Goal: Information Seeking & Learning: Learn about a topic

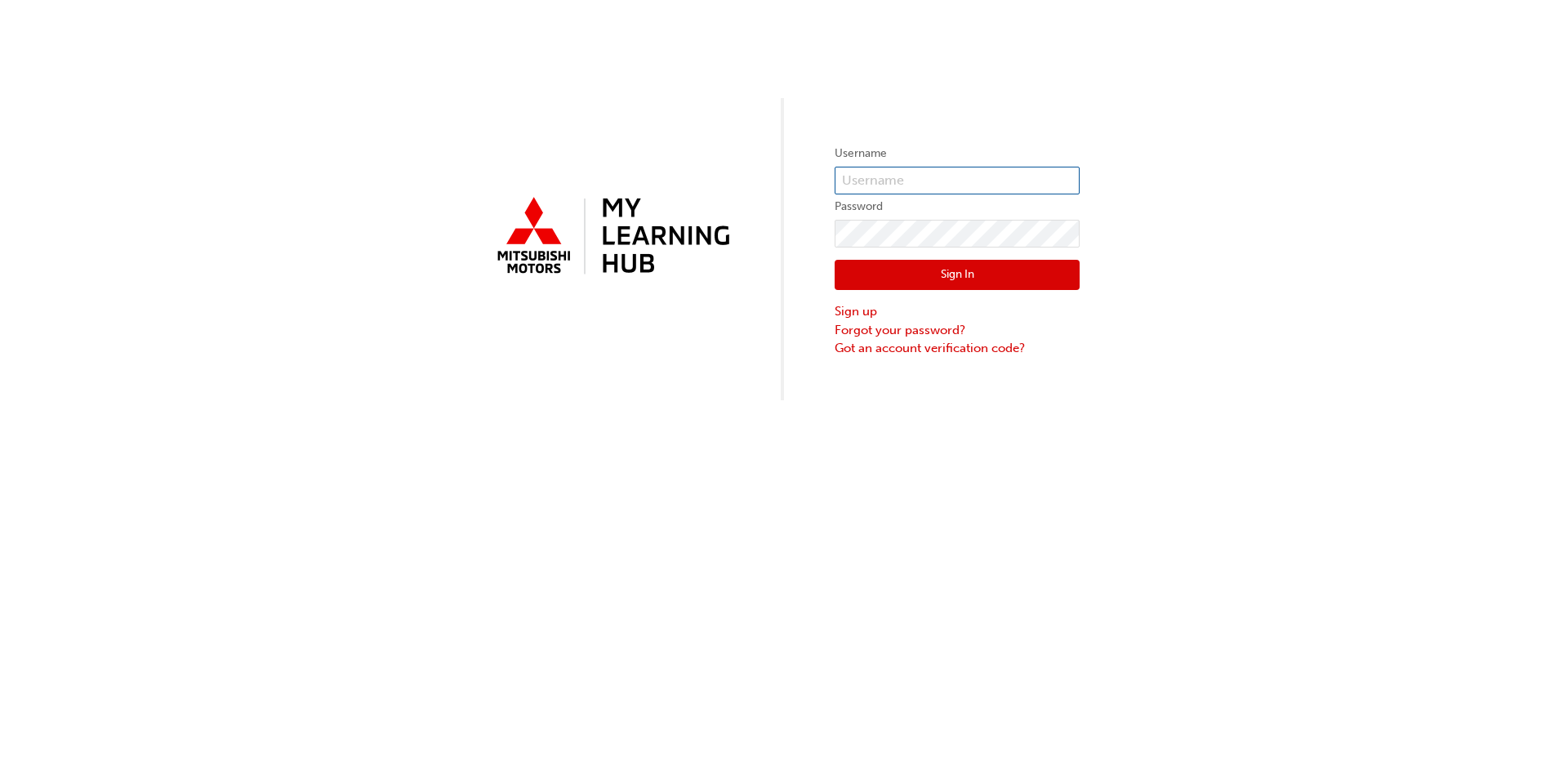
type input "[EMAIL_ADDRESS][DOMAIN_NAME]"
click at [930, 275] on button "Sign In" at bounding box center [957, 275] width 245 height 31
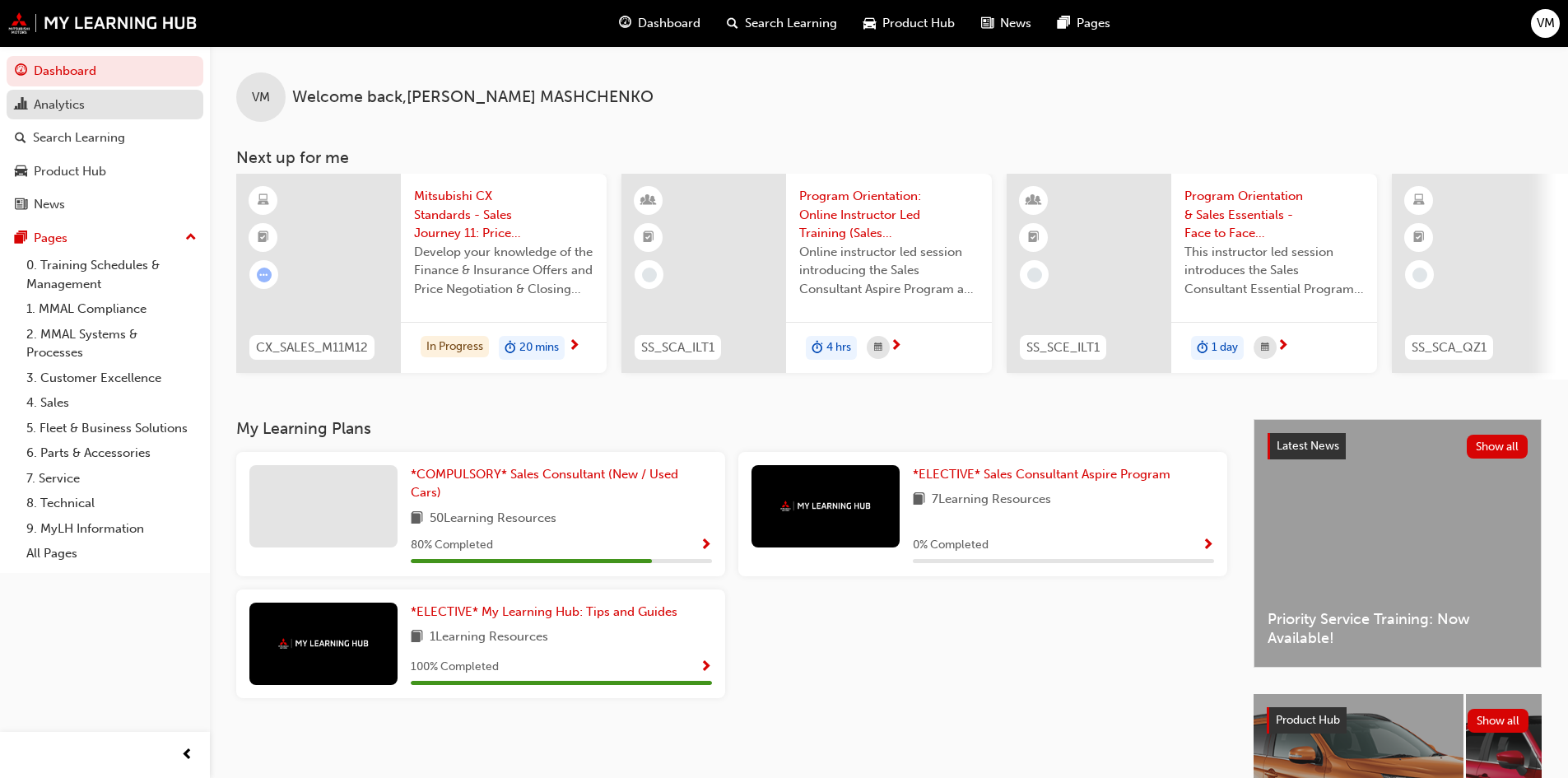
click at [59, 98] on div "Analytics" at bounding box center [59, 105] width 51 height 19
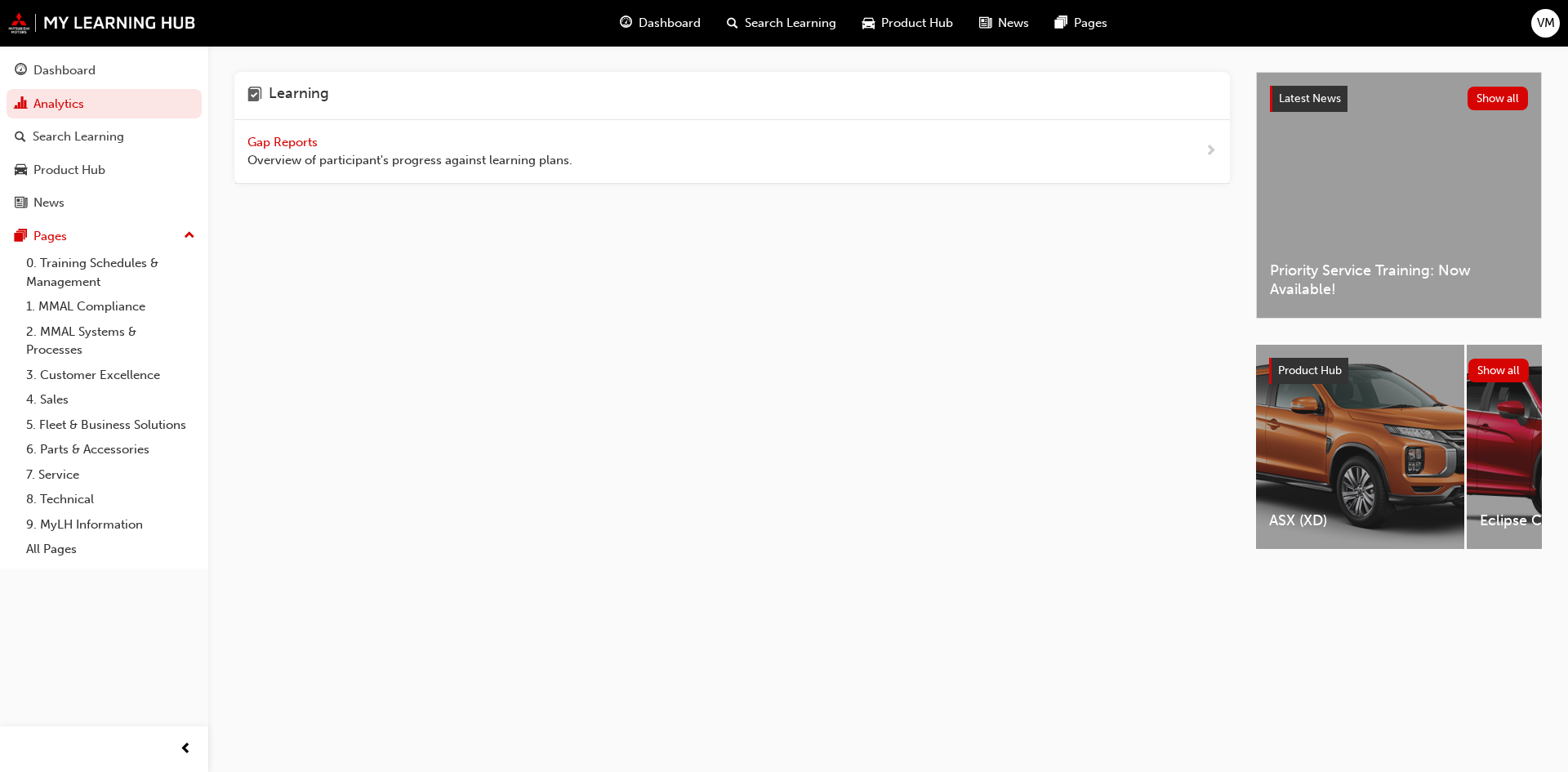
click at [277, 139] on span "Gap Reports" at bounding box center [284, 141] width 74 height 14
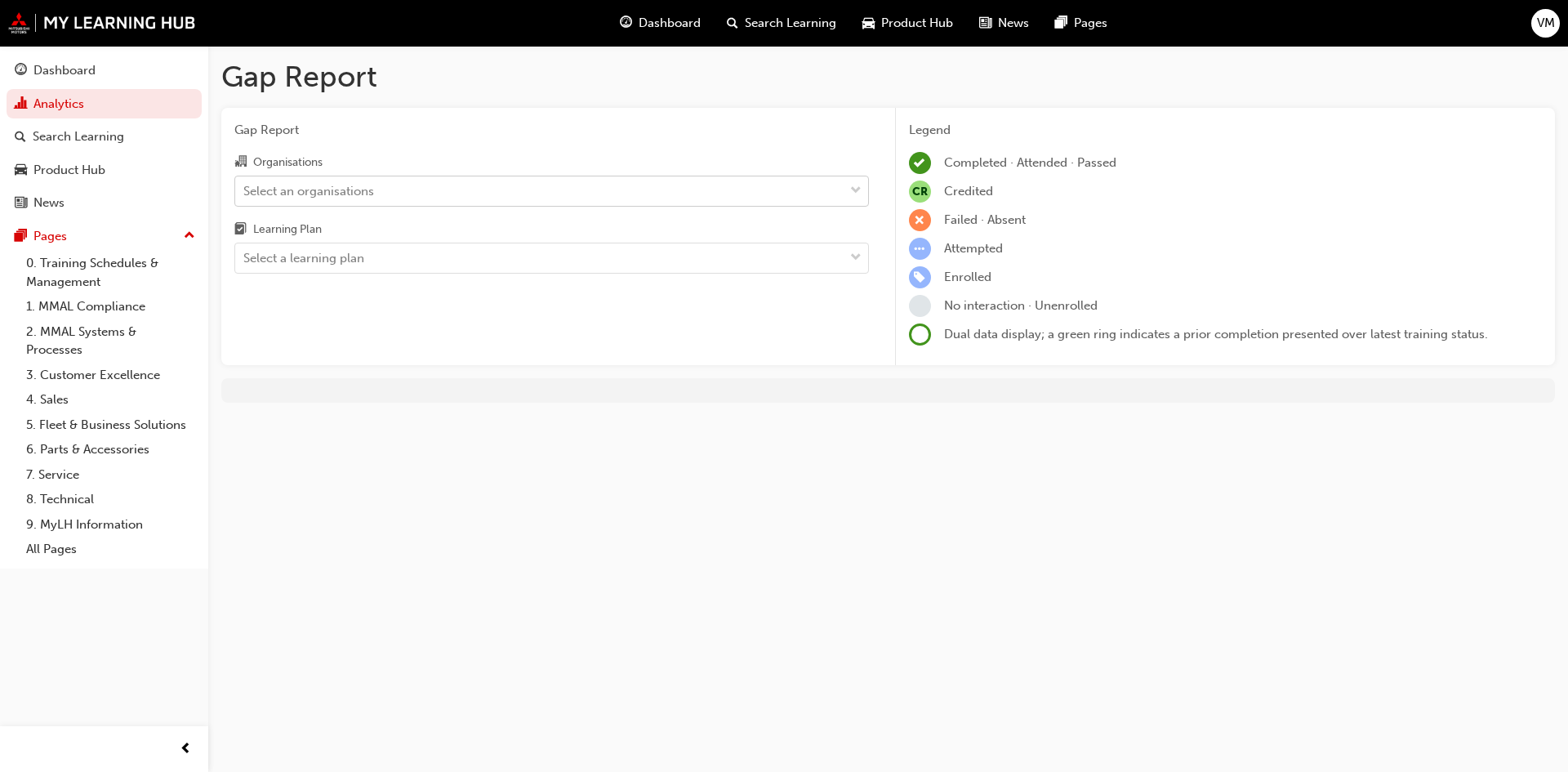
click at [326, 194] on div "Select an organisations" at bounding box center [309, 191] width 131 height 19
click at [245, 194] on input "Organisations Select an organisations" at bounding box center [245, 189] width 2 height 14
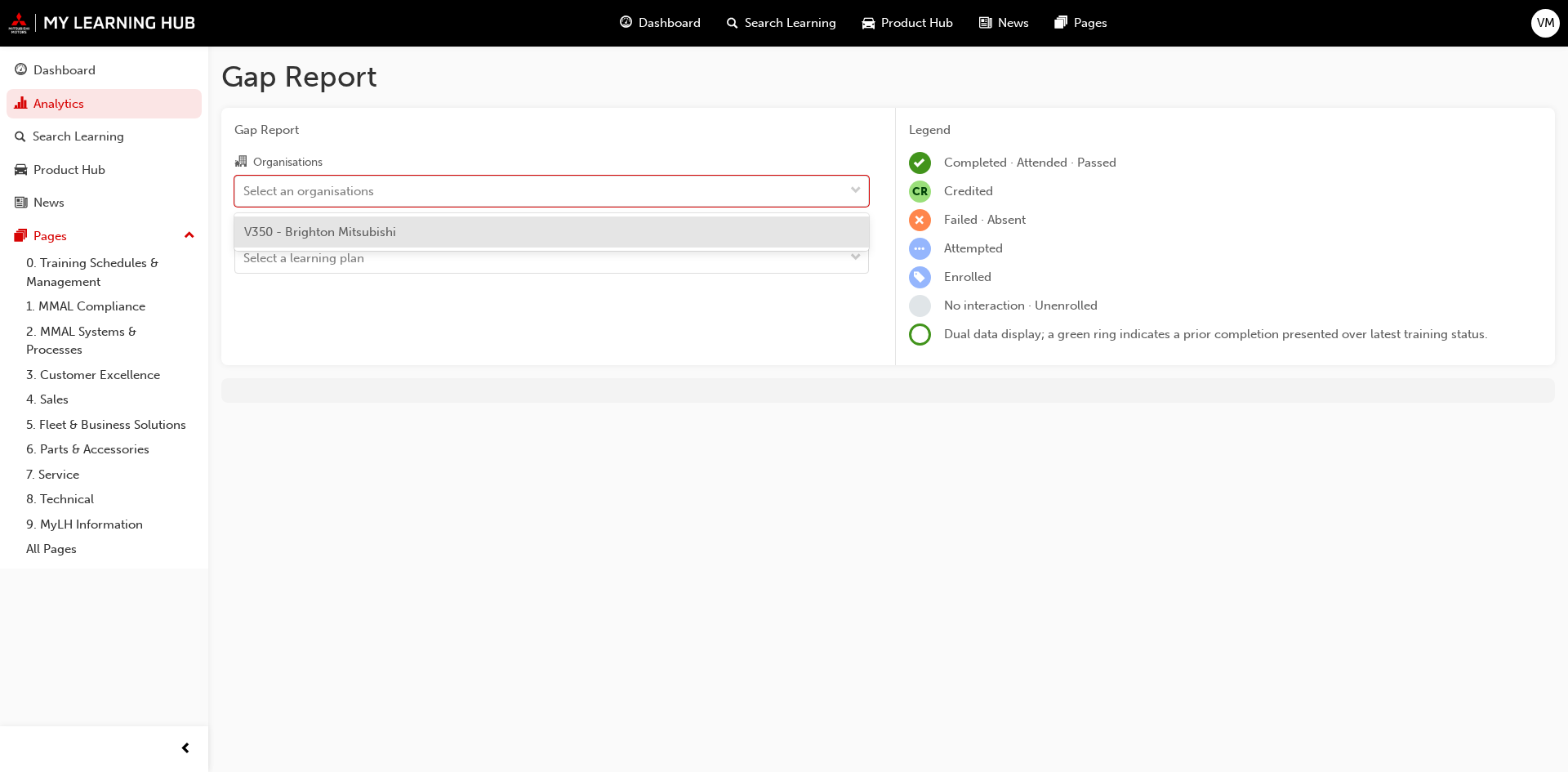
click at [331, 233] on span "V350 - Brighton Mitsubishi" at bounding box center [320, 231] width 152 height 14
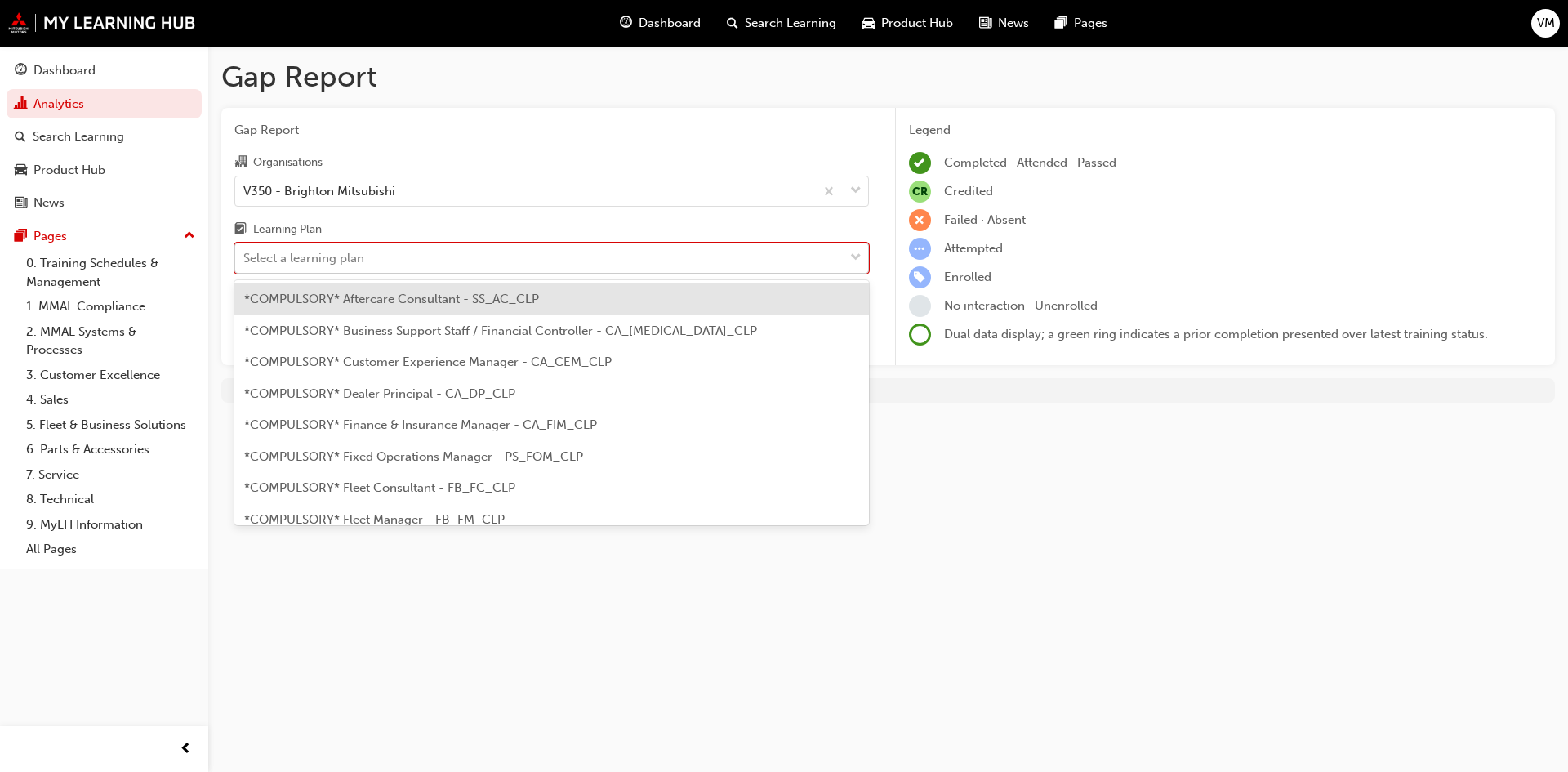
click at [324, 258] on div "Select a learning plan" at bounding box center [304, 259] width 121 height 19
click at [245, 258] on input "Learning Plan option *COMPULSORY* Aftercare Consultant - SS_AC_CLP focused, 1 o…" at bounding box center [245, 257] width 2 height 14
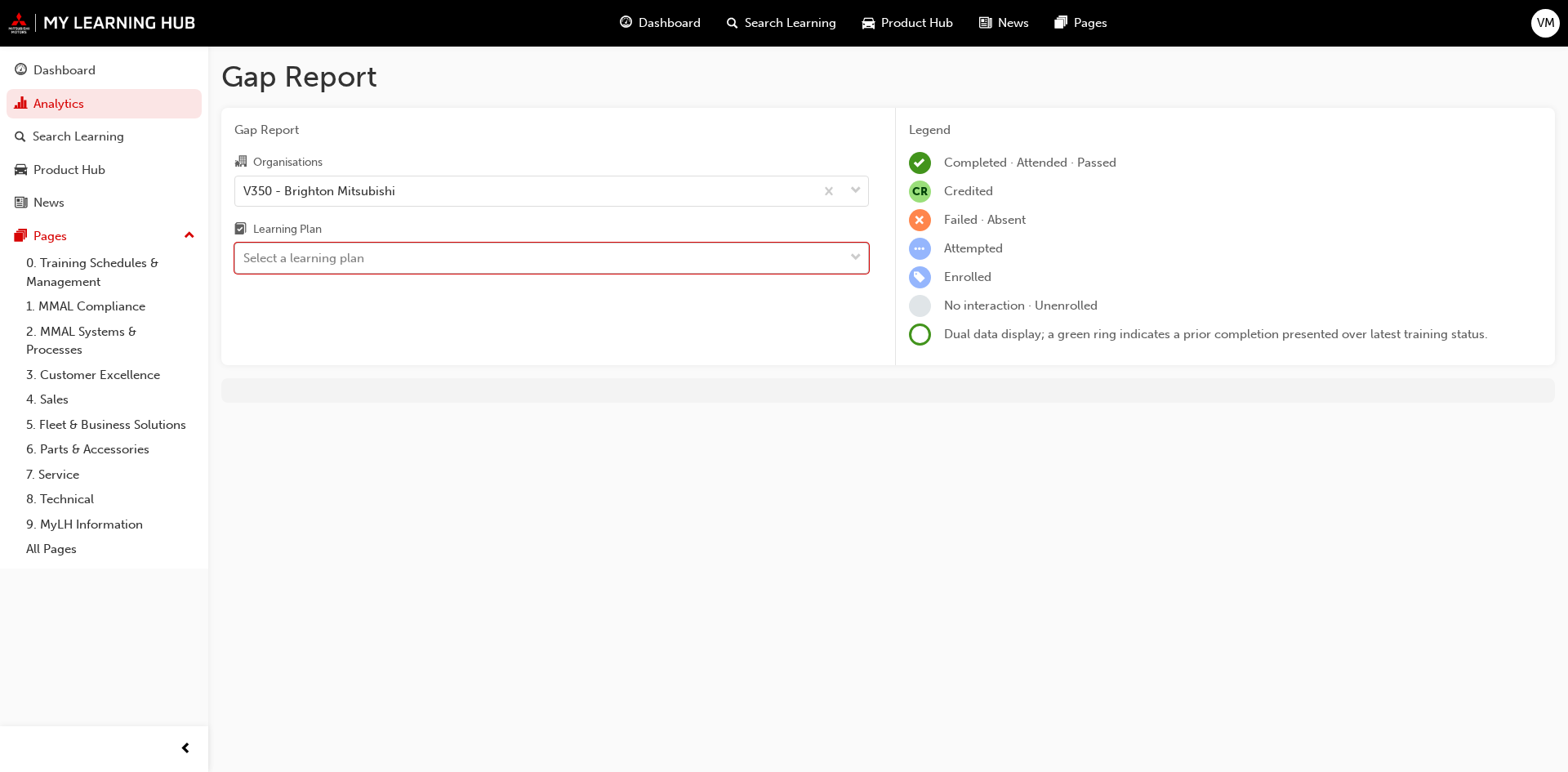
click at [465, 266] on div "Select a learning plan" at bounding box center [539, 259] width 609 height 29
click at [245, 265] on input "Learning Plan 0 results available. Select is focused ,type to refine list, pres…" at bounding box center [245, 257] width 2 height 14
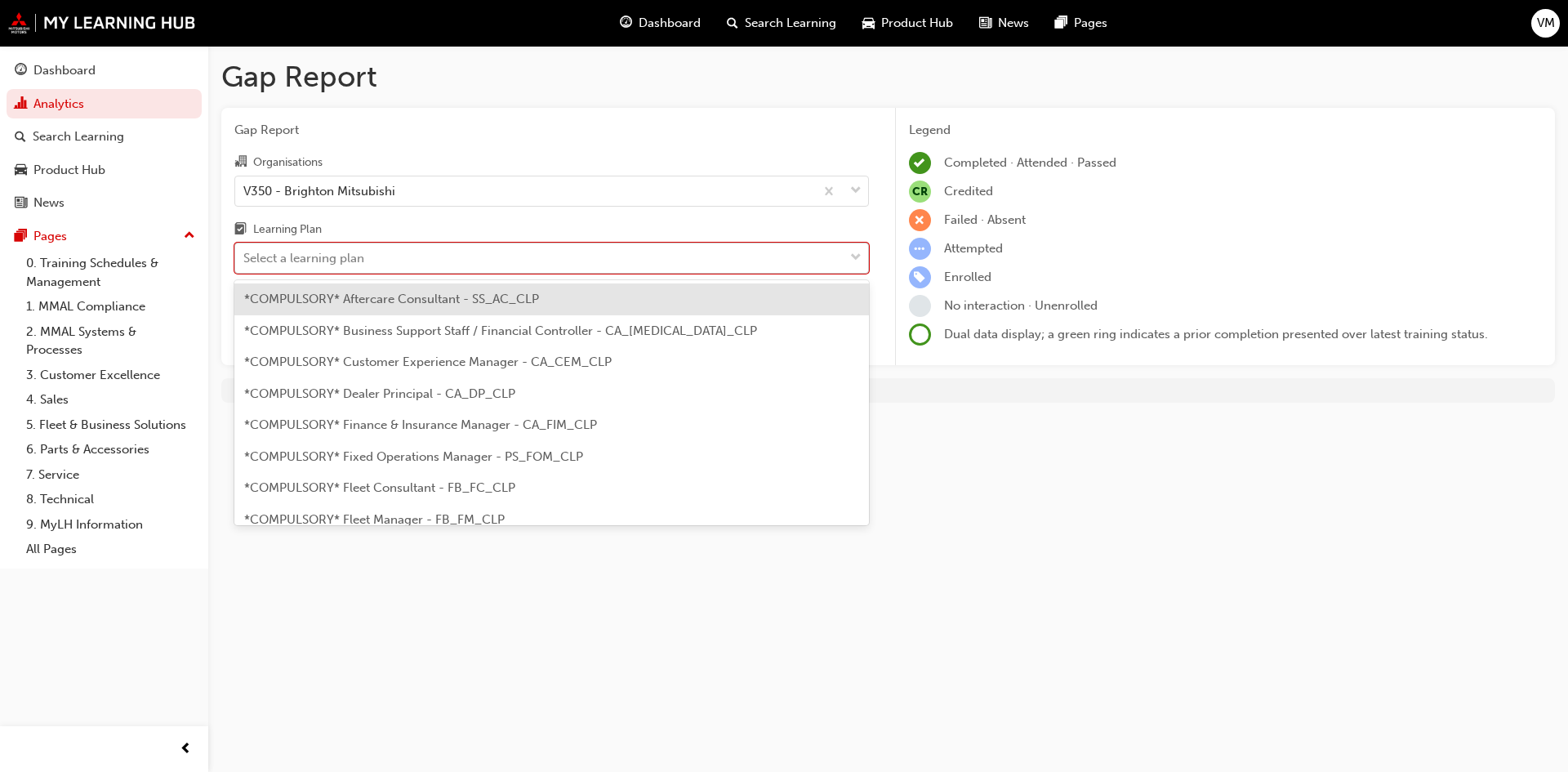
click at [325, 262] on div "Select a learning plan" at bounding box center [304, 259] width 121 height 19
click at [245, 262] on input "Learning Plan option *COMPULSORY* Aftercare Consultant - SS_AC_CLP focused, 1 o…" at bounding box center [245, 257] width 2 height 14
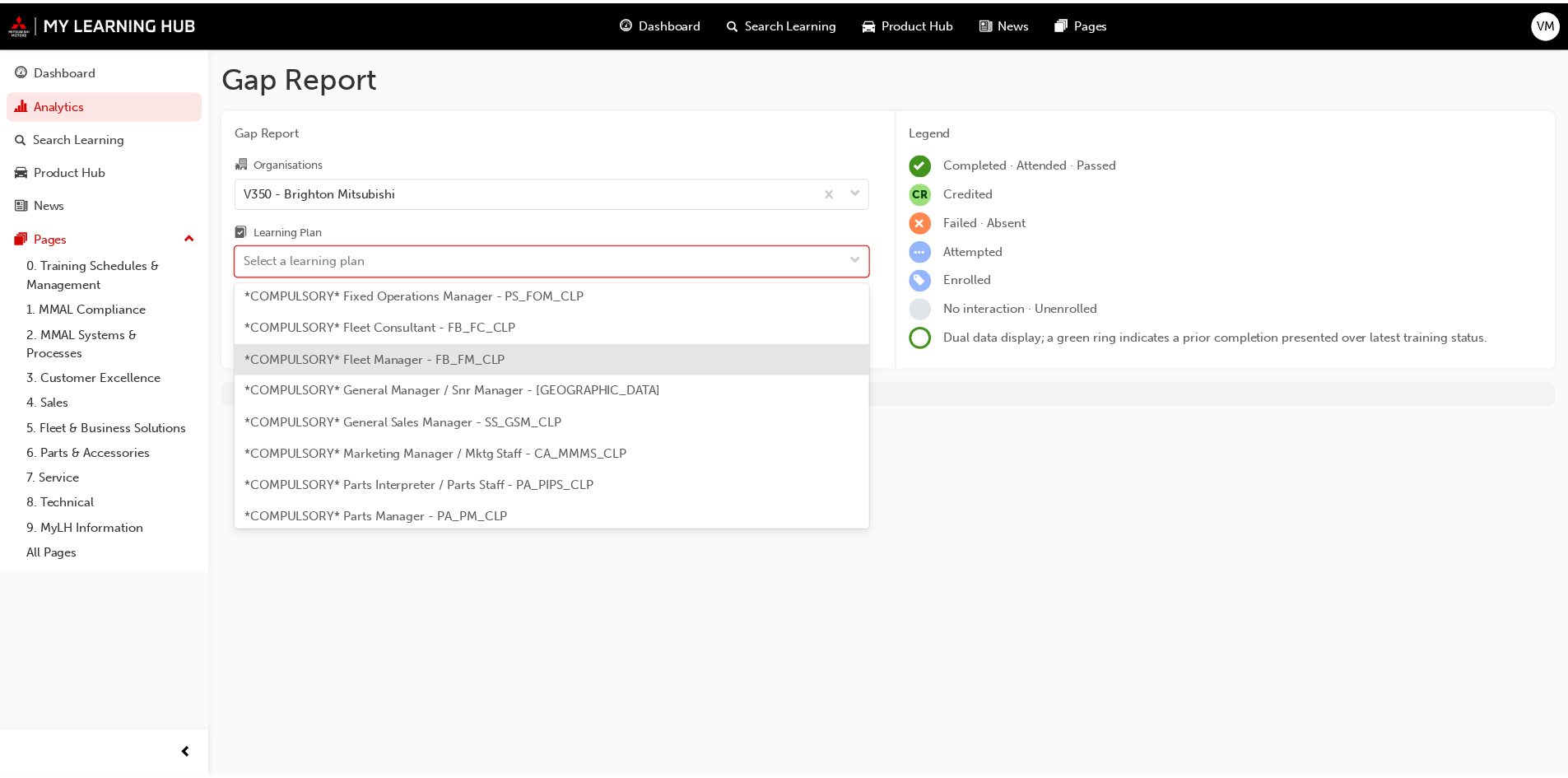
scroll to position [329, 0]
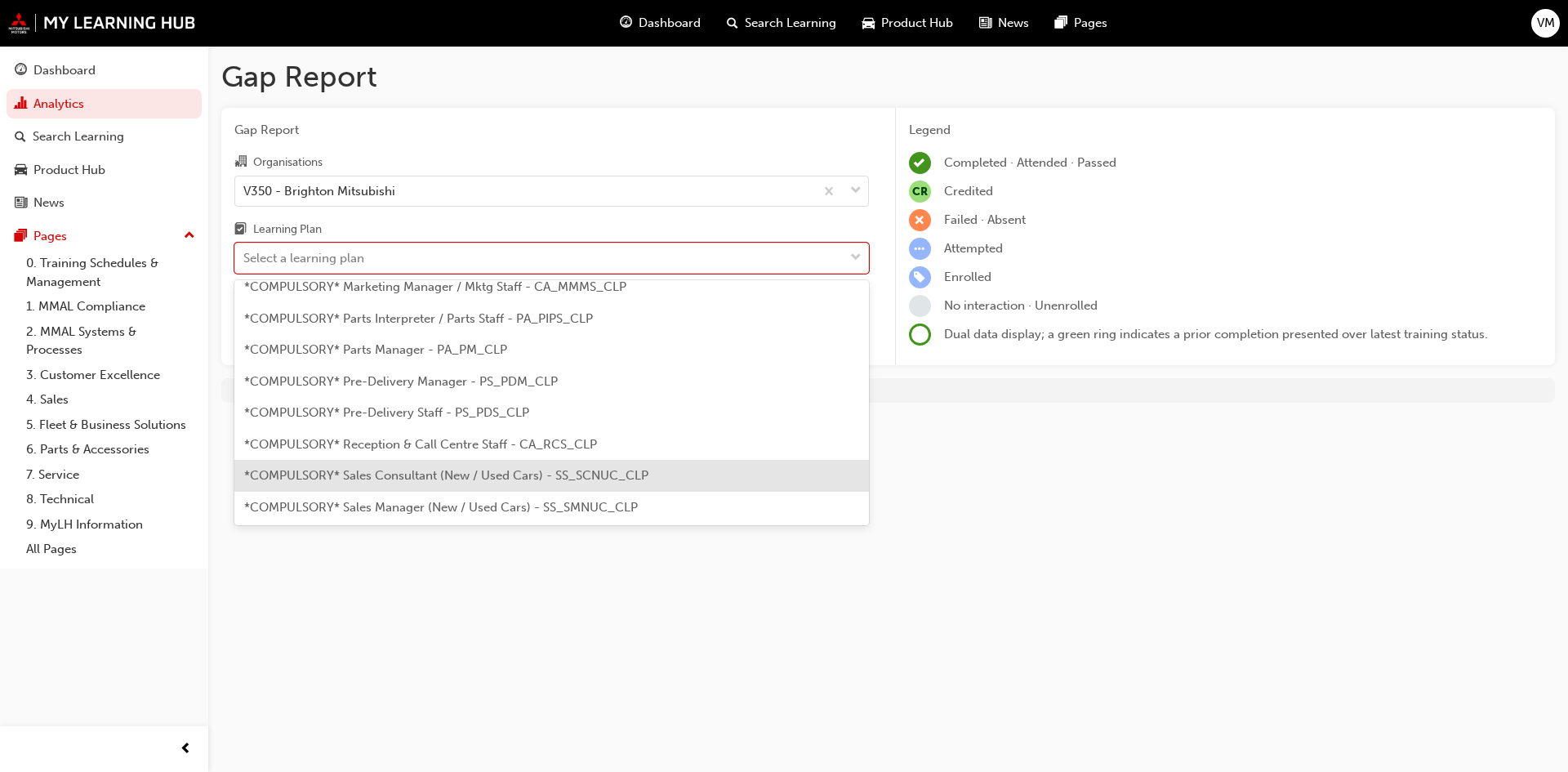
click at [460, 477] on span "*COMPULSORY* Sales Consultant (New / Used Cars) - SS_SCNUC_CLP" at bounding box center [446, 475] width 404 height 14
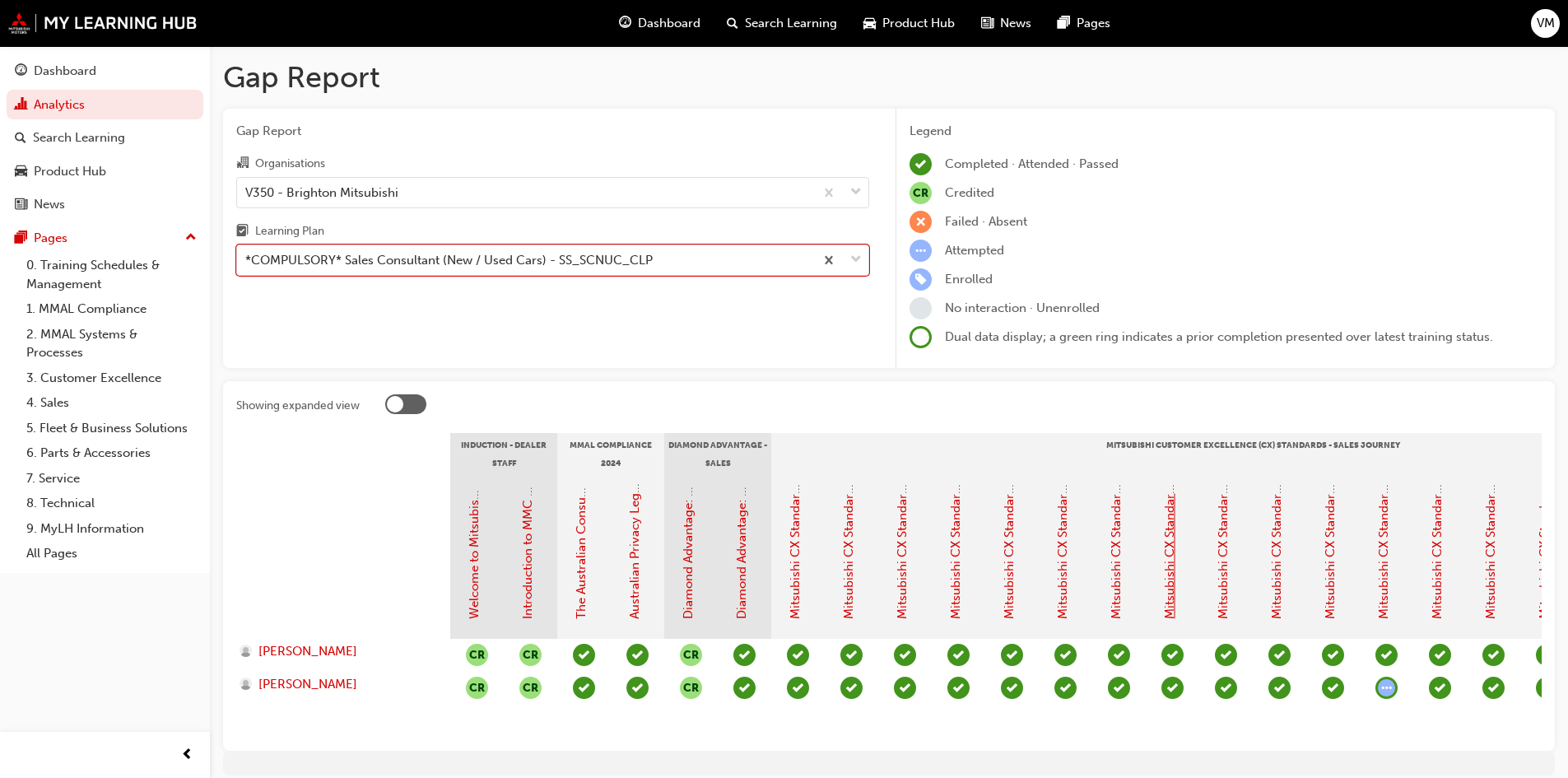
click at [1167, 585] on link "Mitsubishi CX Standards - Sales Journey 7: Product Advice" at bounding box center [1169, 452] width 14 height 332
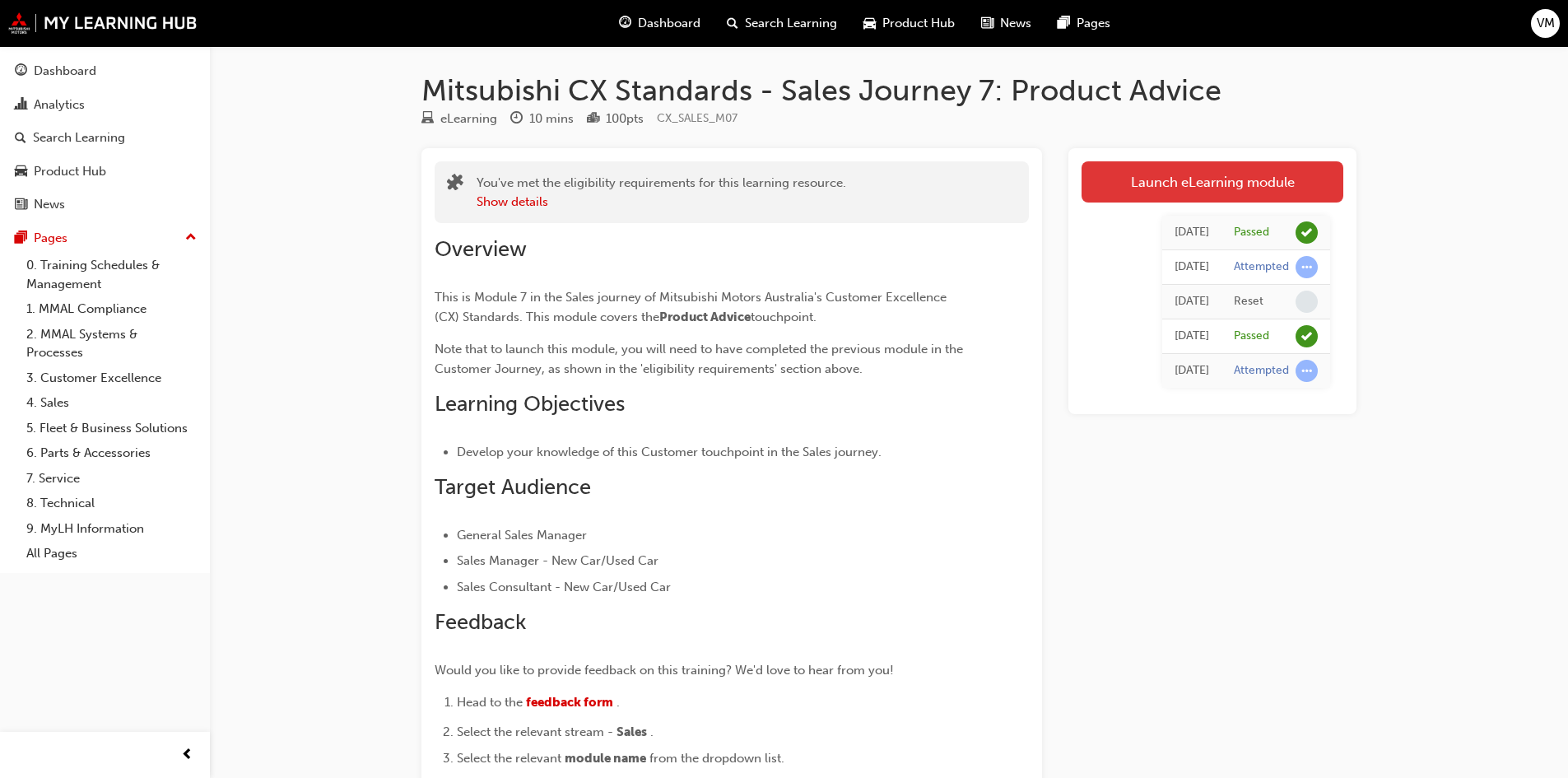
click at [1206, 184] on link "Launch eLearning module" at bounding box center [1213, 182] width 262 height 41
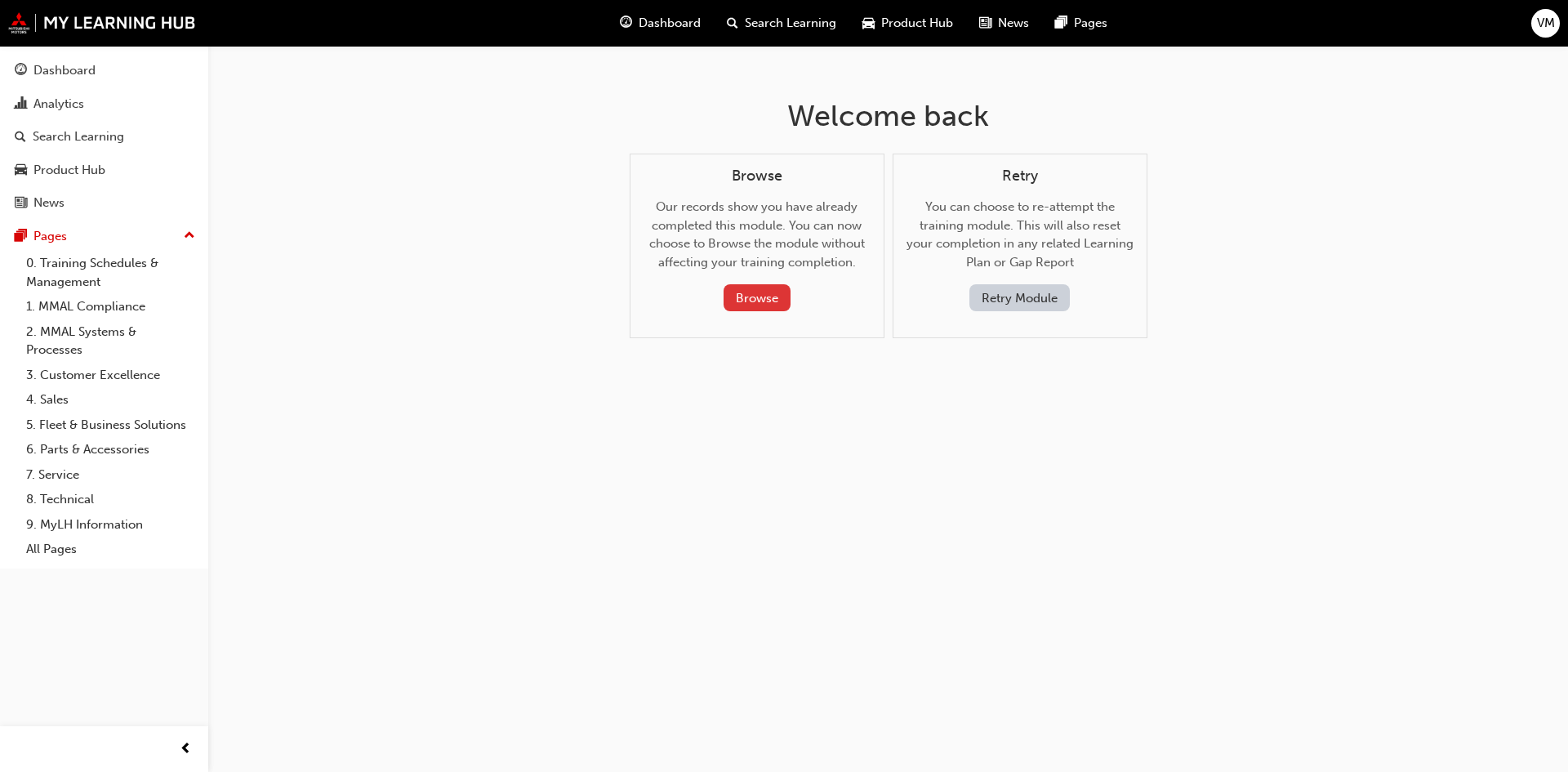
click at [758, 292] on button "Browse" at bounding box center [757, 297] width 67 height 27
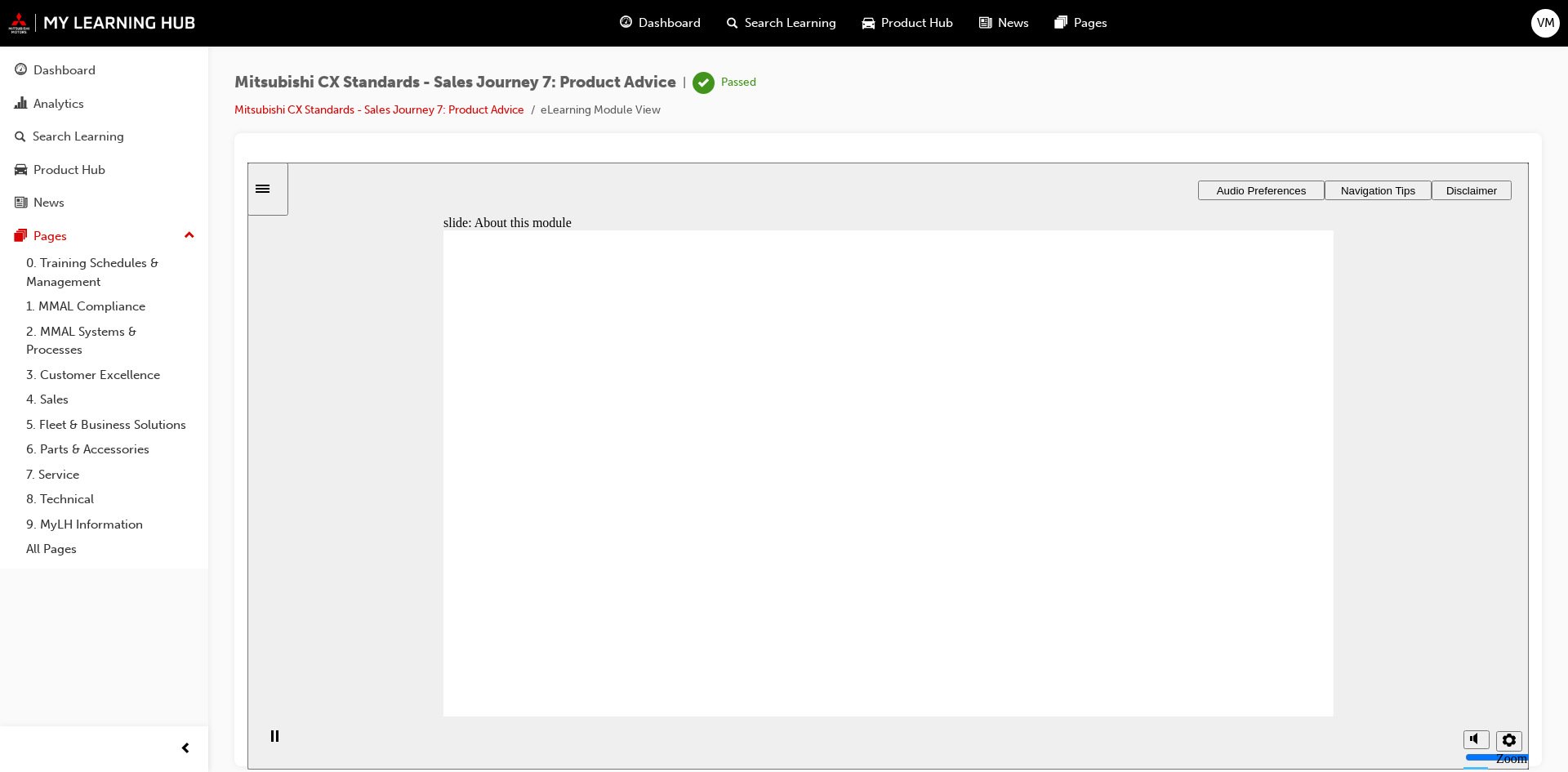
drag, startPoint x: 1320, startPoint y: 363, endPoint x: 1324, endPoint y: 383, distance: 20.4
click at [1472, 689] on input "volume" at bounding box center [1518, 696] width 105 height 13
type input "10"
click at [1476, 689] on input "volume" at bounding box center [1518, 696] width 105 height 13
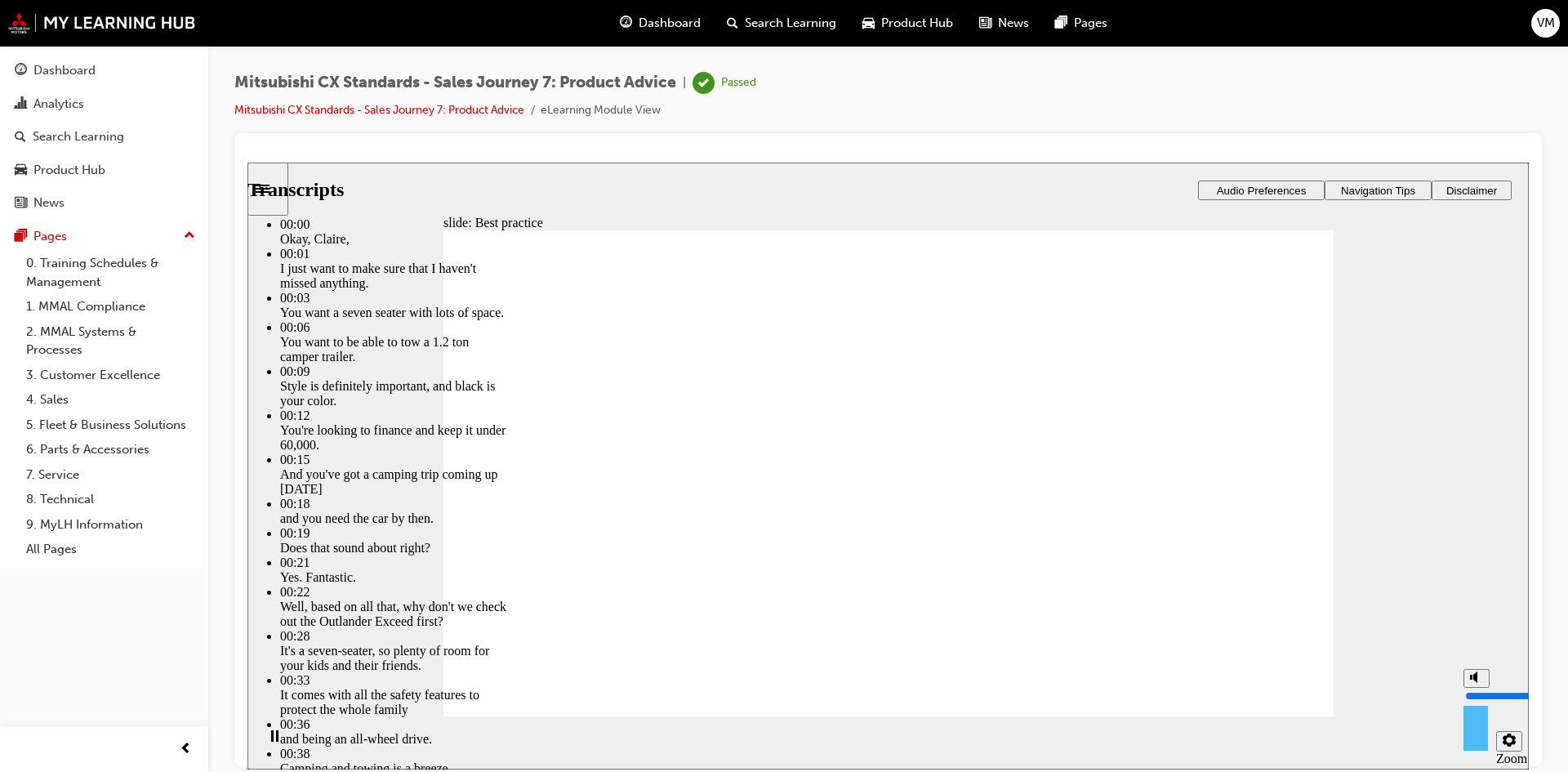
type input "5"
type input "9"
type input "5"
type input "9"
type input "8"
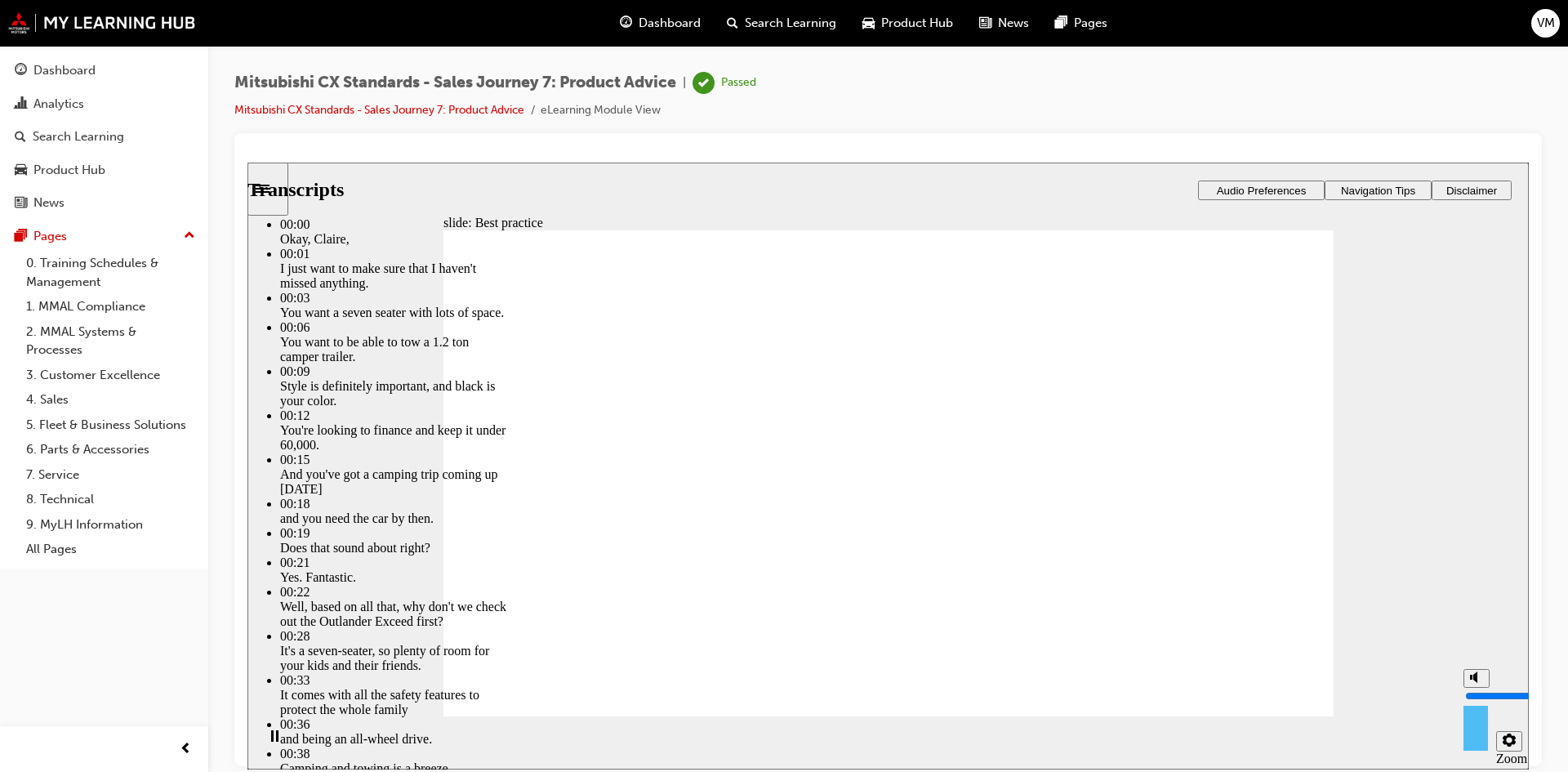
type input "5"
type input "8"
type input "7"
type input "5"
type input "7"
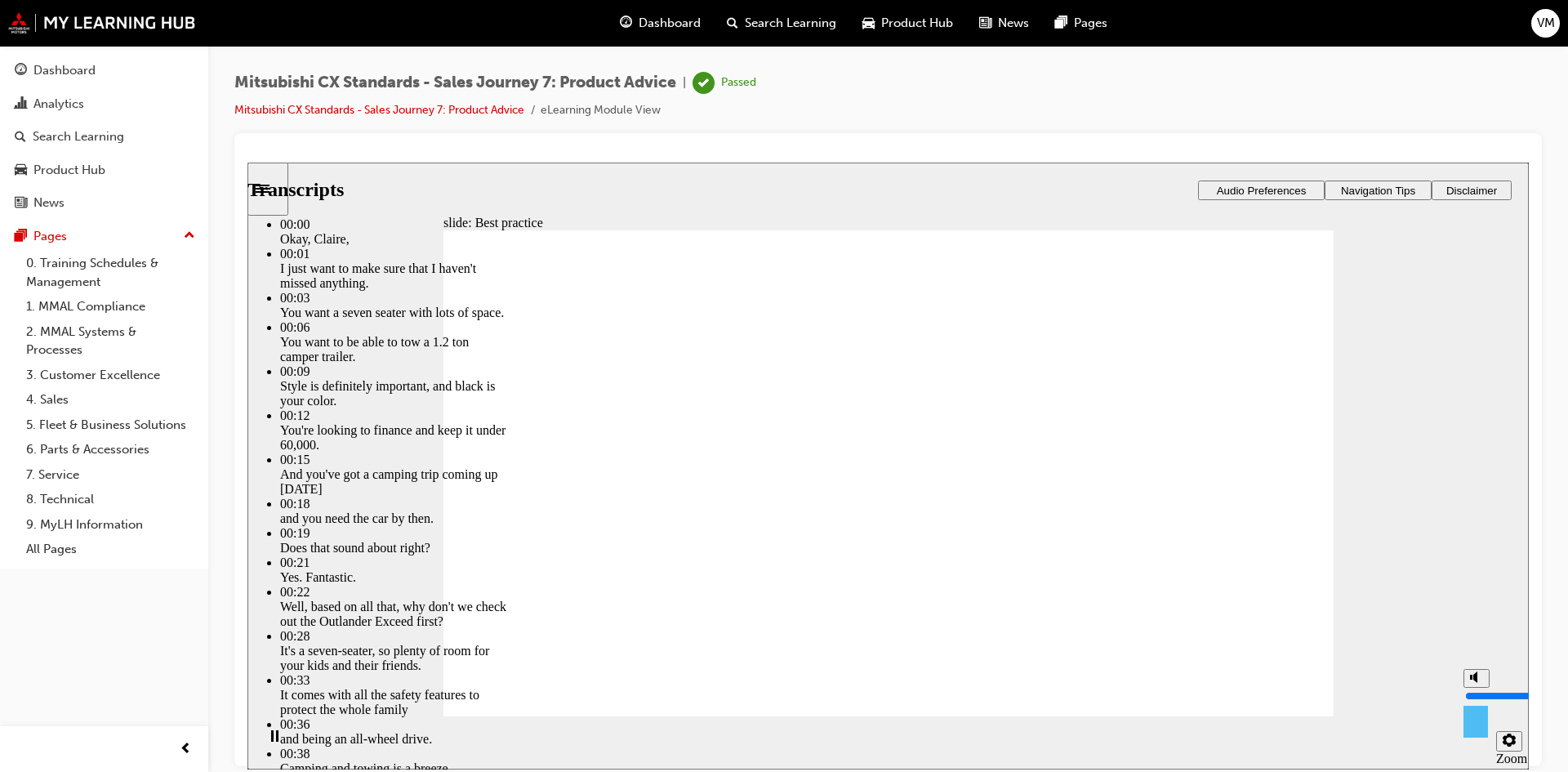
type input "5"
type input "6"
type input "5"
type input "6"
type input "5"
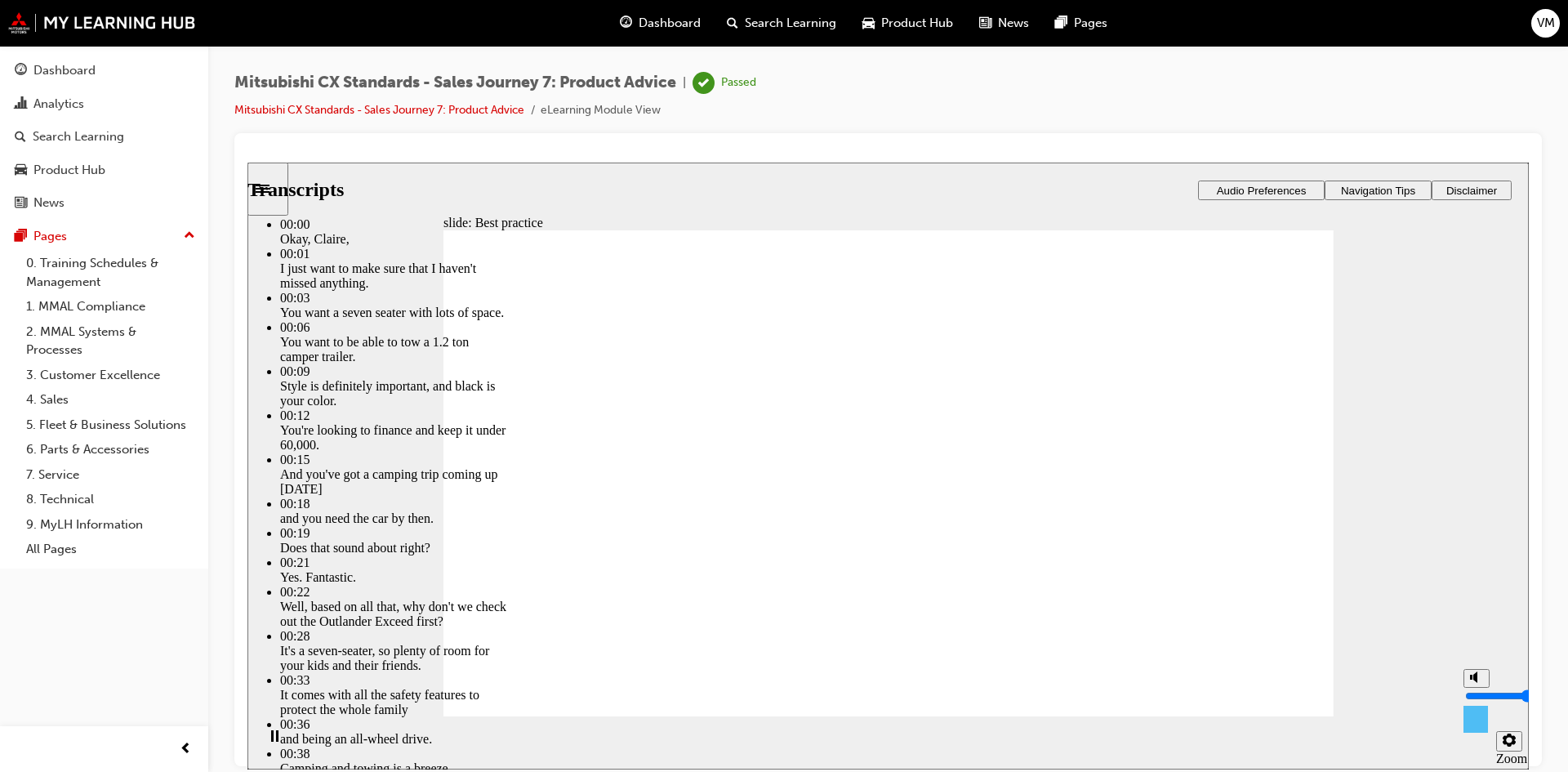
type input "5"
type input "6"
drag, startPoint x: 1474, startPoint y: 675, endPoint x: 1473, endPoint y: 693, distance: 18.0
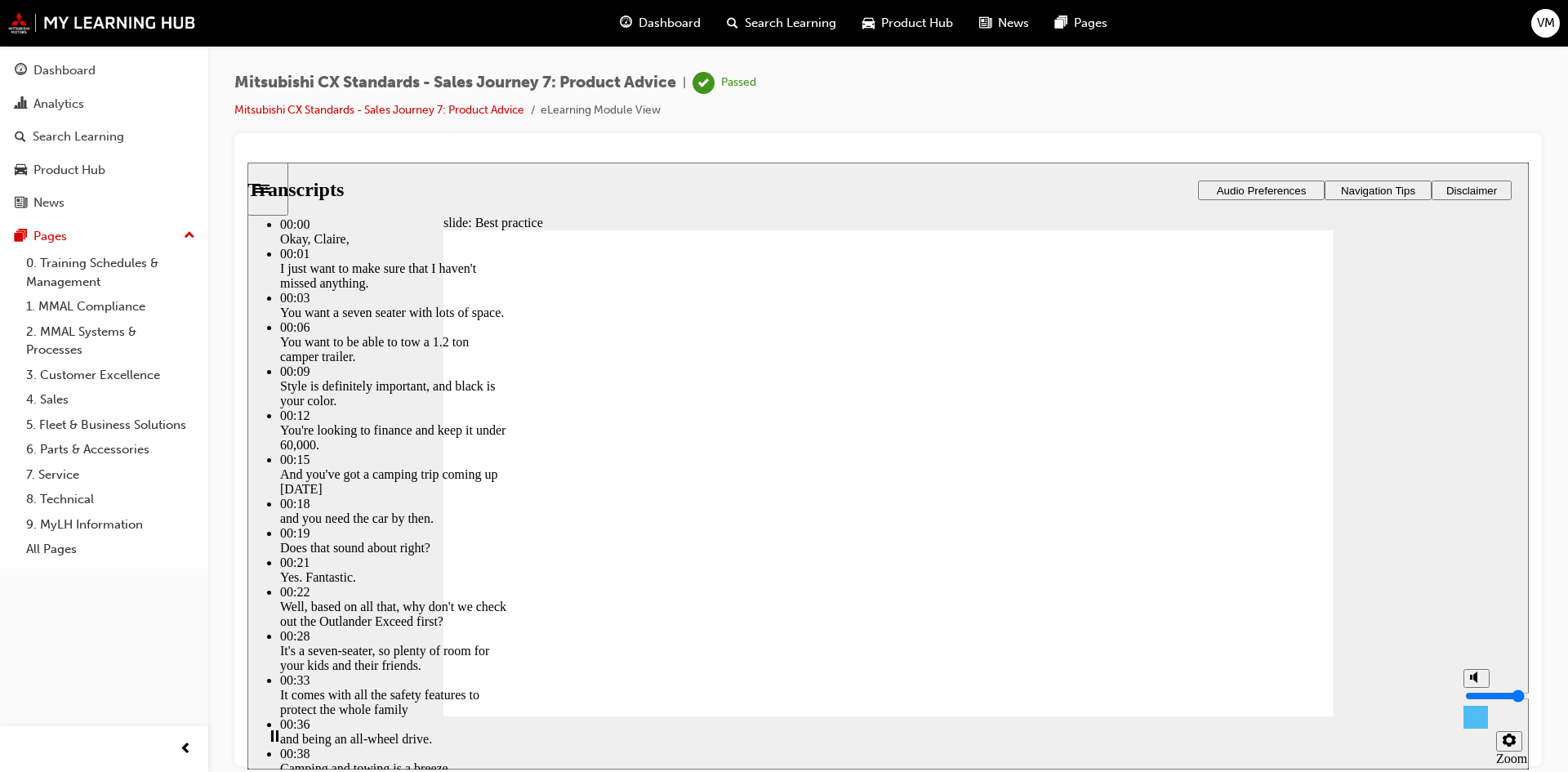
type input "5"
click at [1473, 693] on input "volume" at bounding box center [1518, 696] width 105 height 13
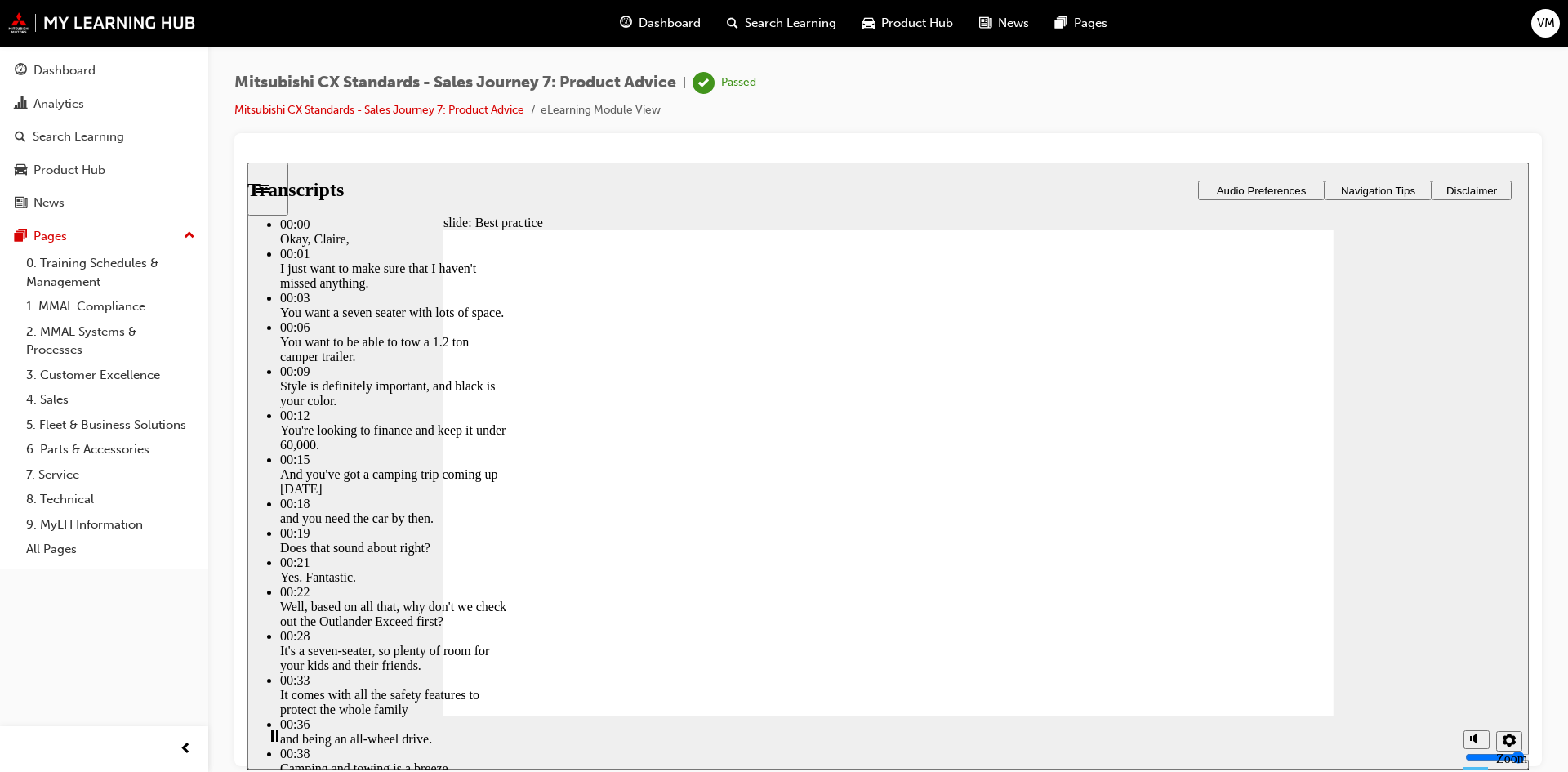
type input "89"
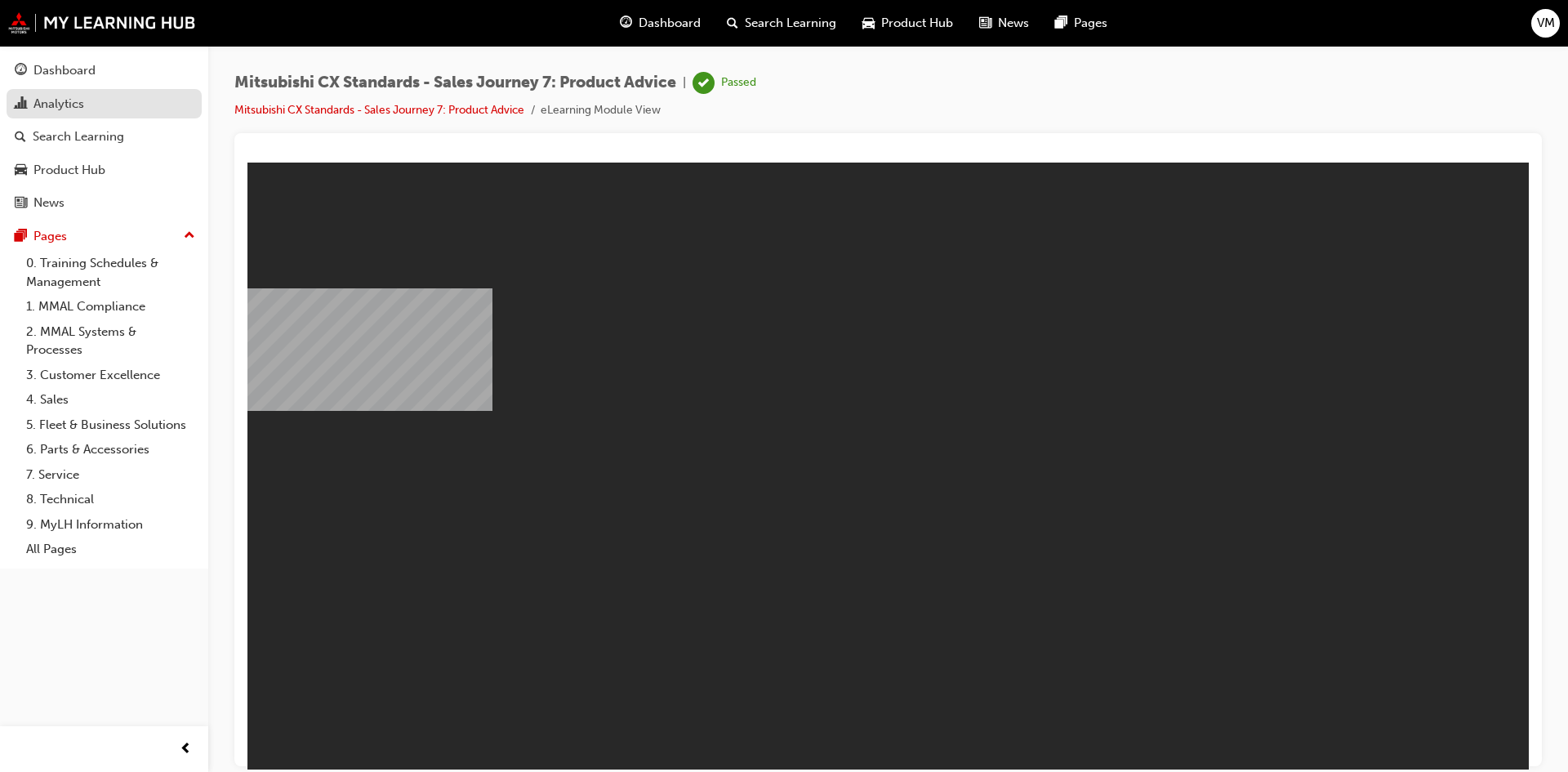
click at [82, 104] on div "Analytics" at bounding box center [58, 104] width 51 height 19
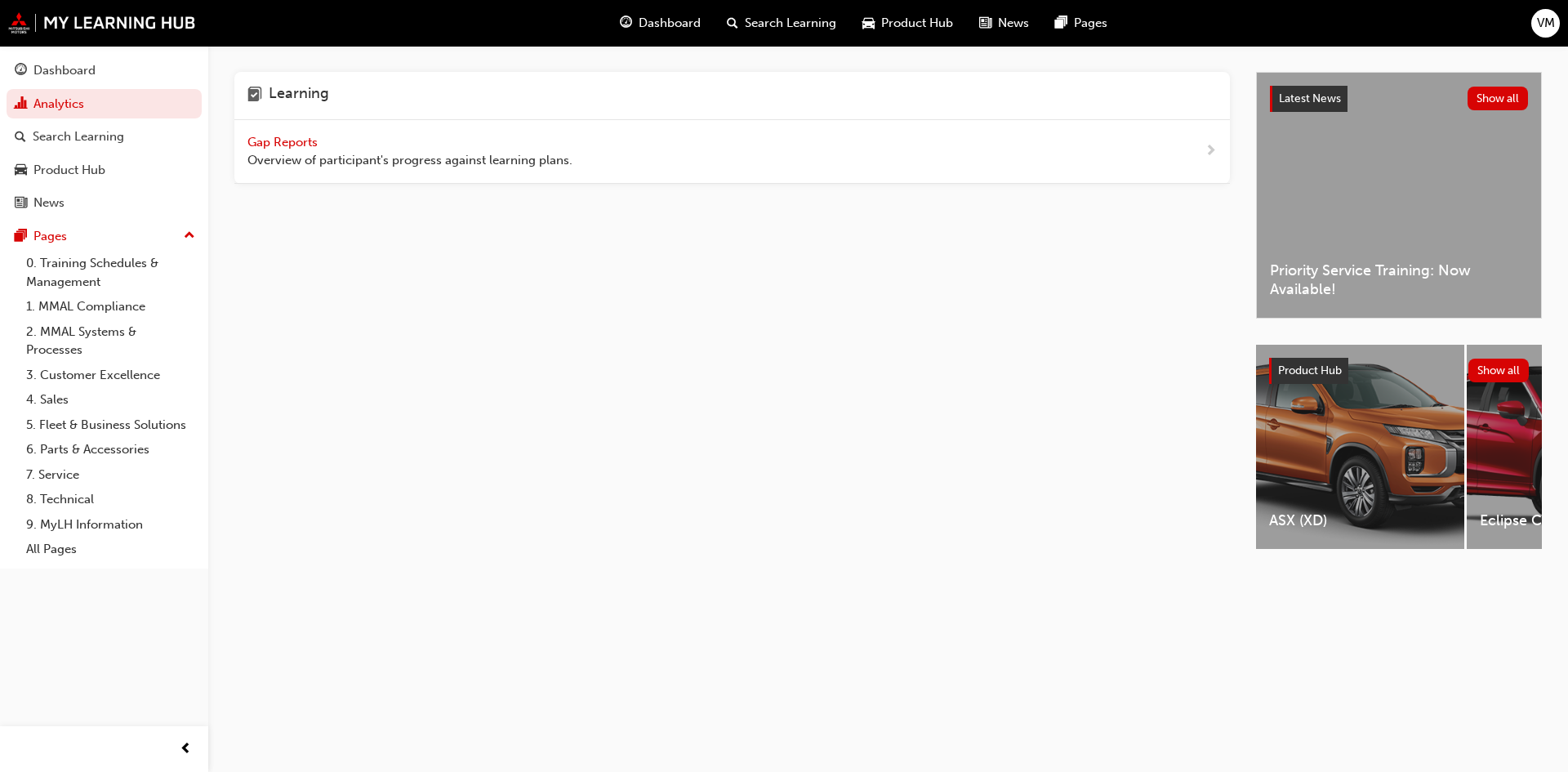
click at [290, 140] on span "Gap Reports" at bounding box center [284, 141] width 74 height 14
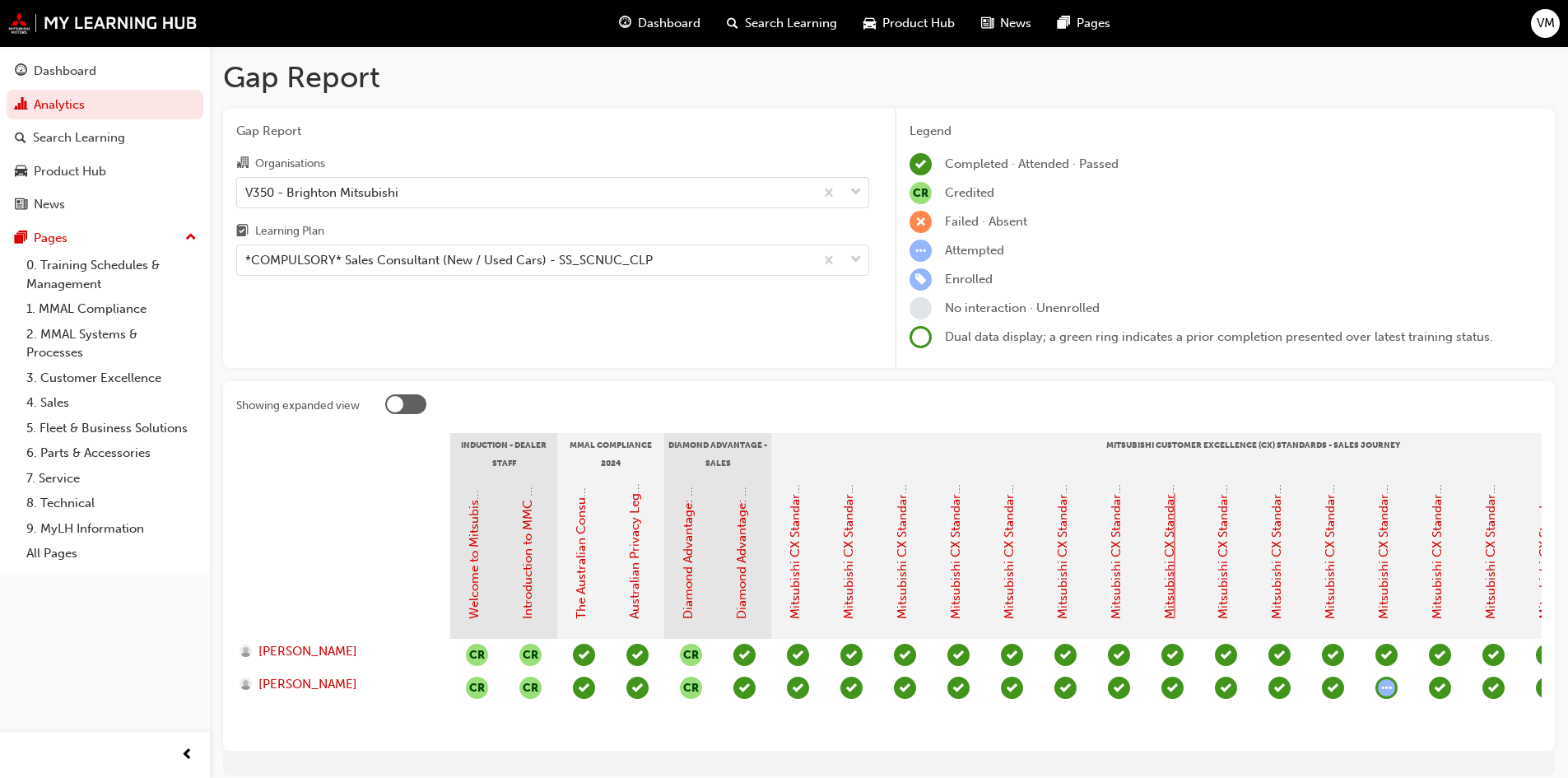
click at [1168, 560] on link "Mitsubishi CX Standards - Sales Journey 7: Product Advice" at bounding box center [1169, 452] width 14 height 332
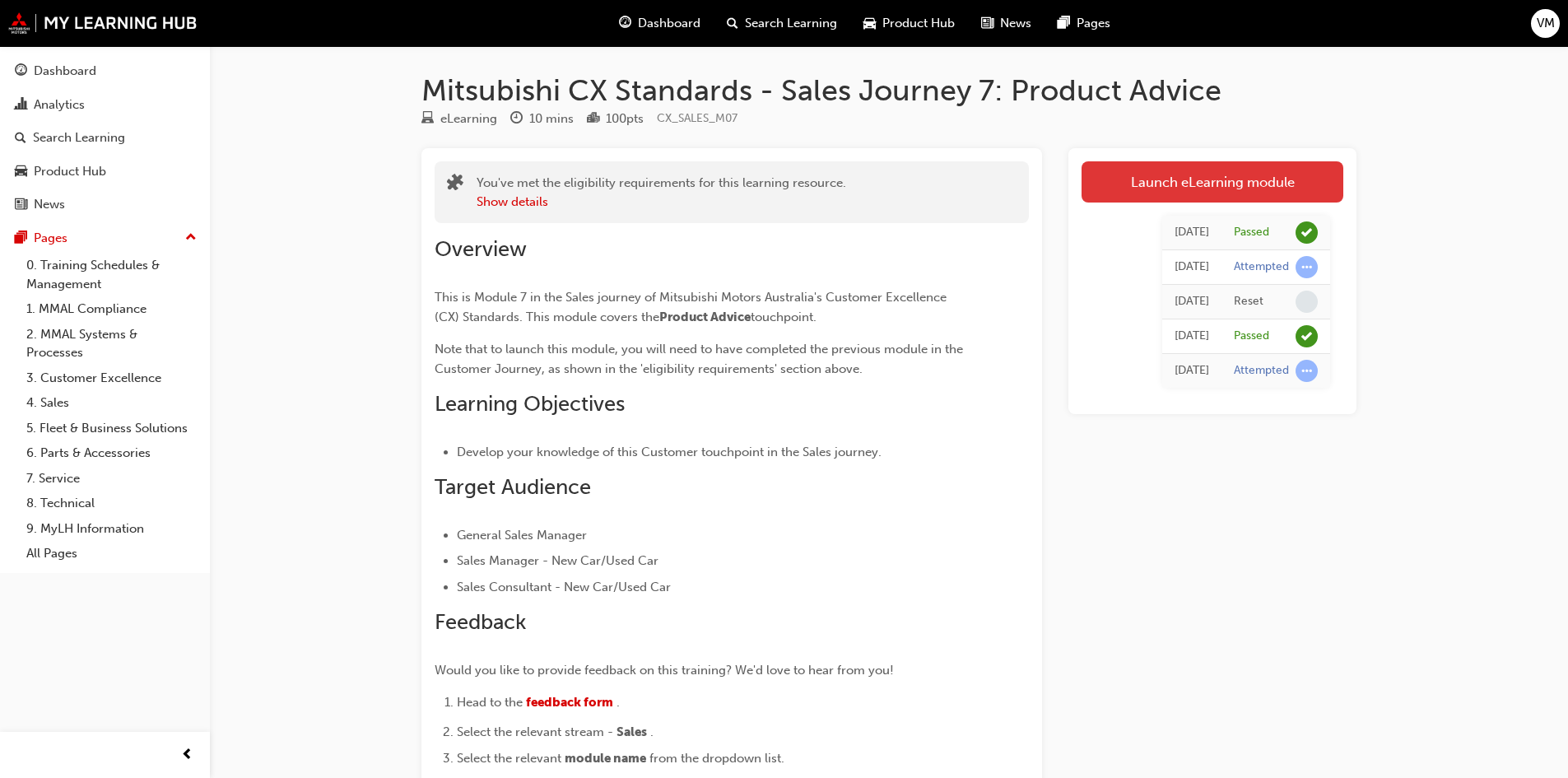
click at [1196, 184] on link "Launch eLearning module" at bounding box center [1213, 182] width 262 height 41
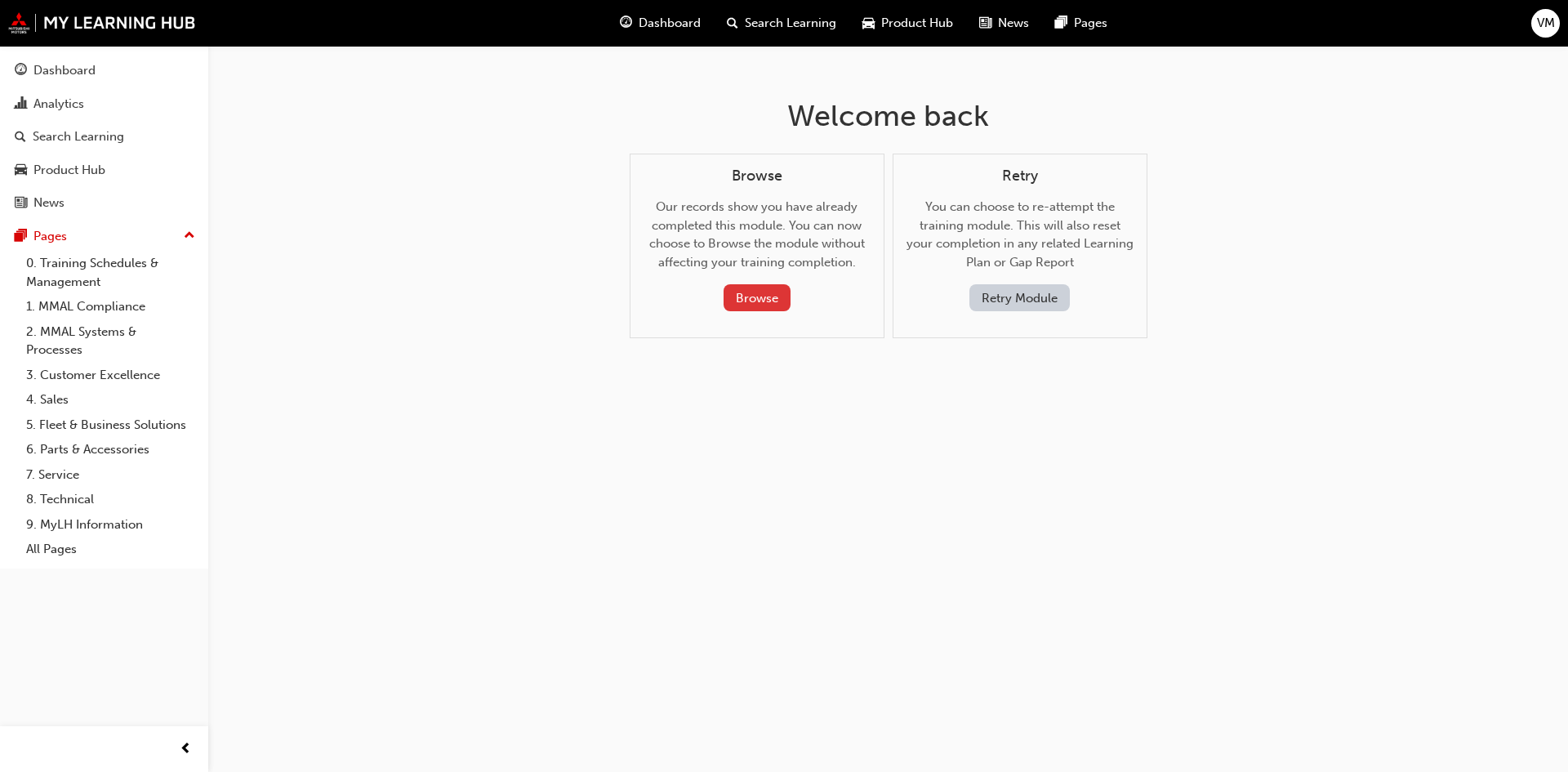
click at [741, 304] on button "Browse" at bounding box center [757, 297] width 67 height 27
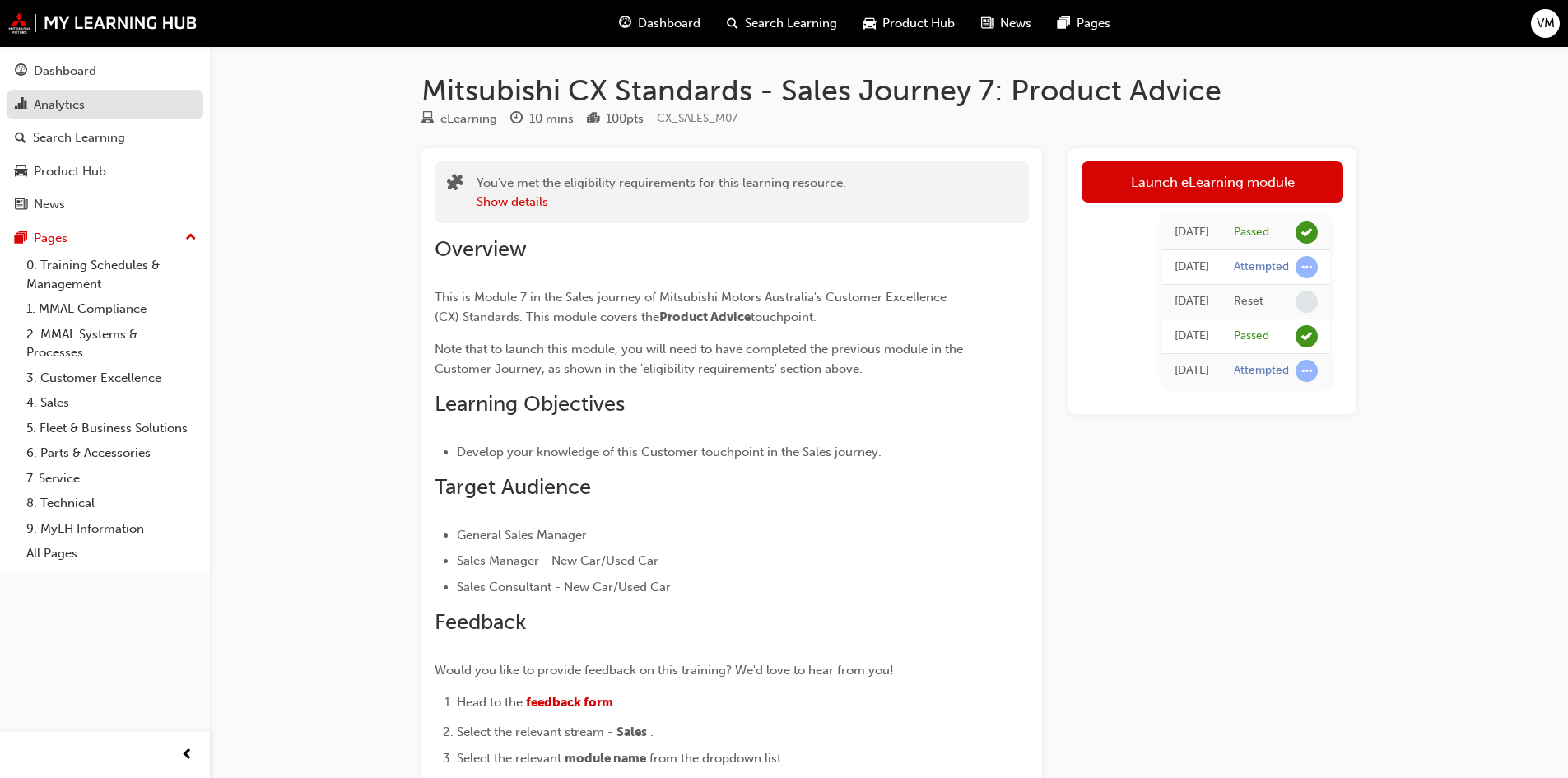
click at [56, 107] on div "Analytics" at bounding box center [59, 105] width 51 height 19
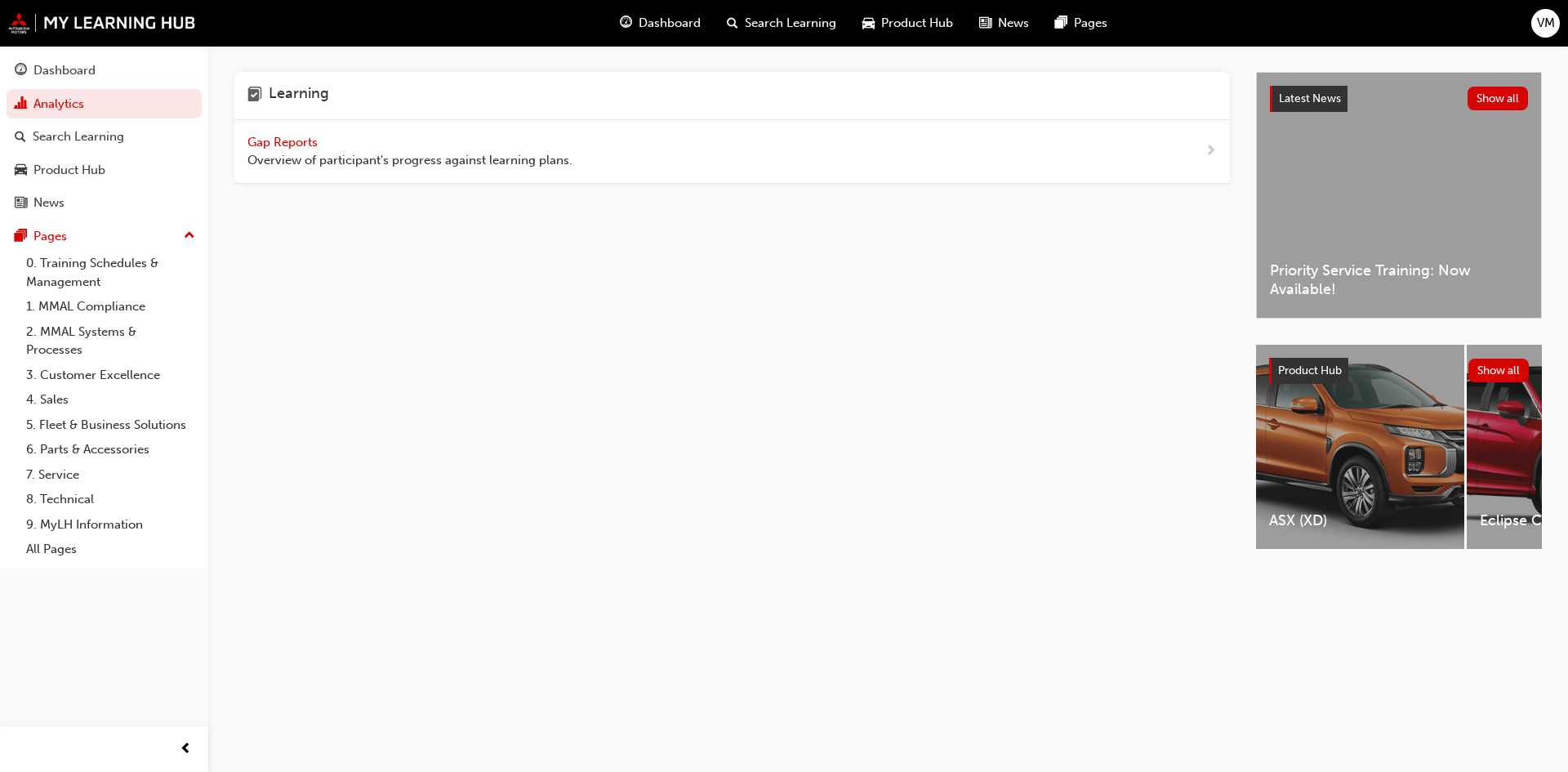
click at [295, 141] on span "Gap Reports" at bounding box center [284, 141] width 74 height 14
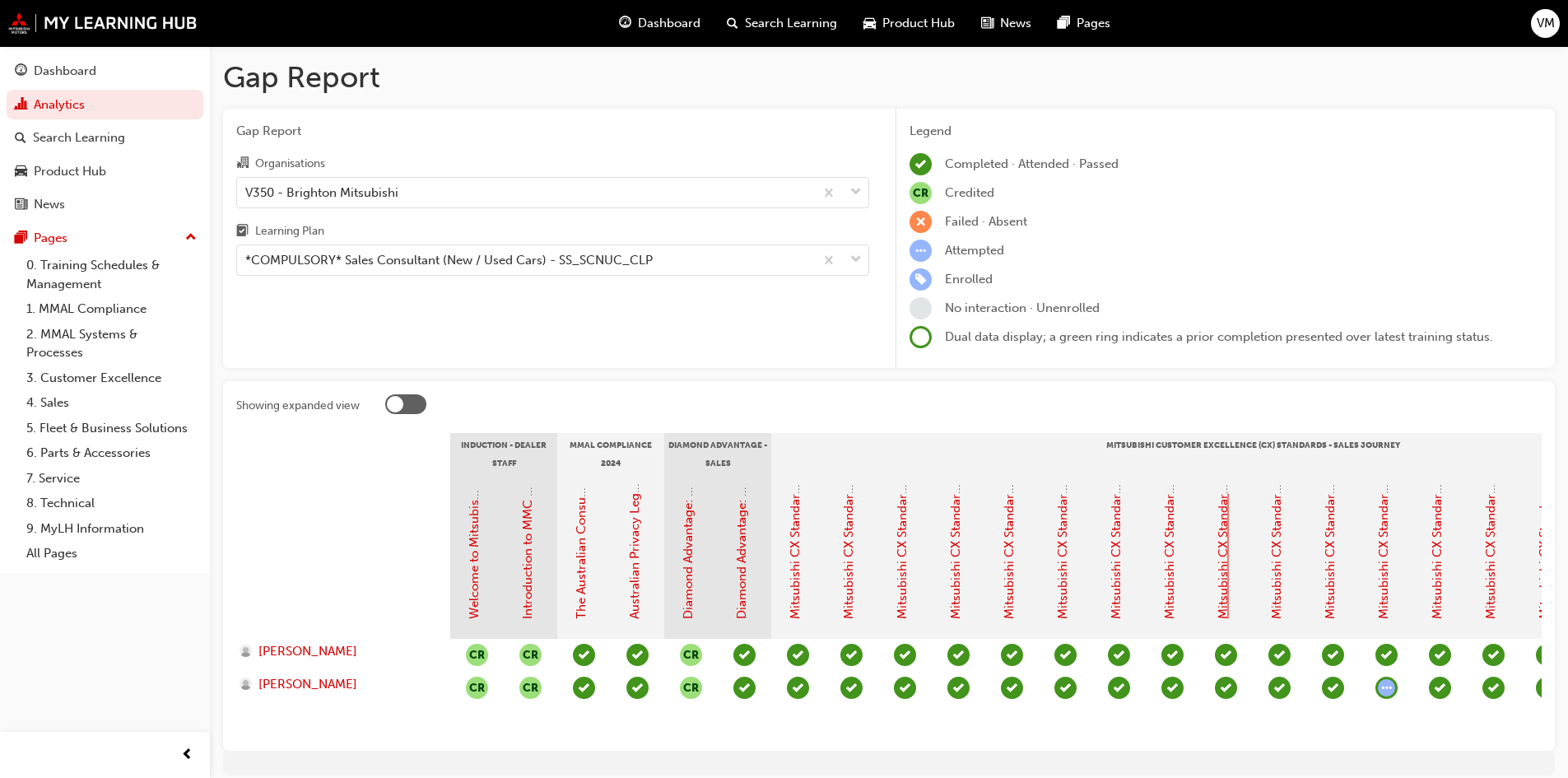
click at [1223, 570] on link "Mitsubishi CX Standards - Sales Journey 8: Vehicle Demo" at bounding box center [1223, 455] width 14 height 326
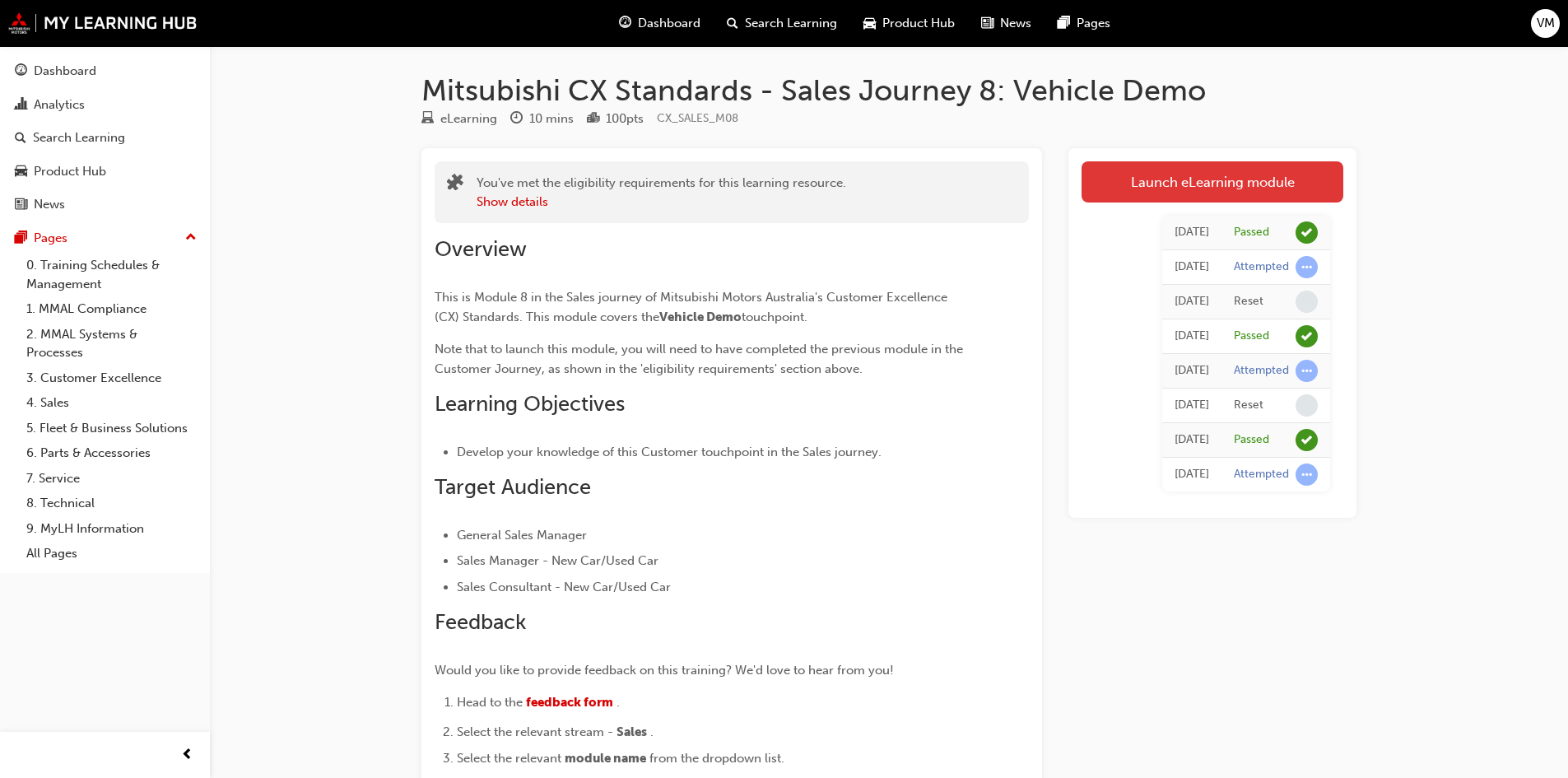
click at [1183, 184] on link "Launch eLearning module" at bounding box center [1213, 182] width 262 height 41
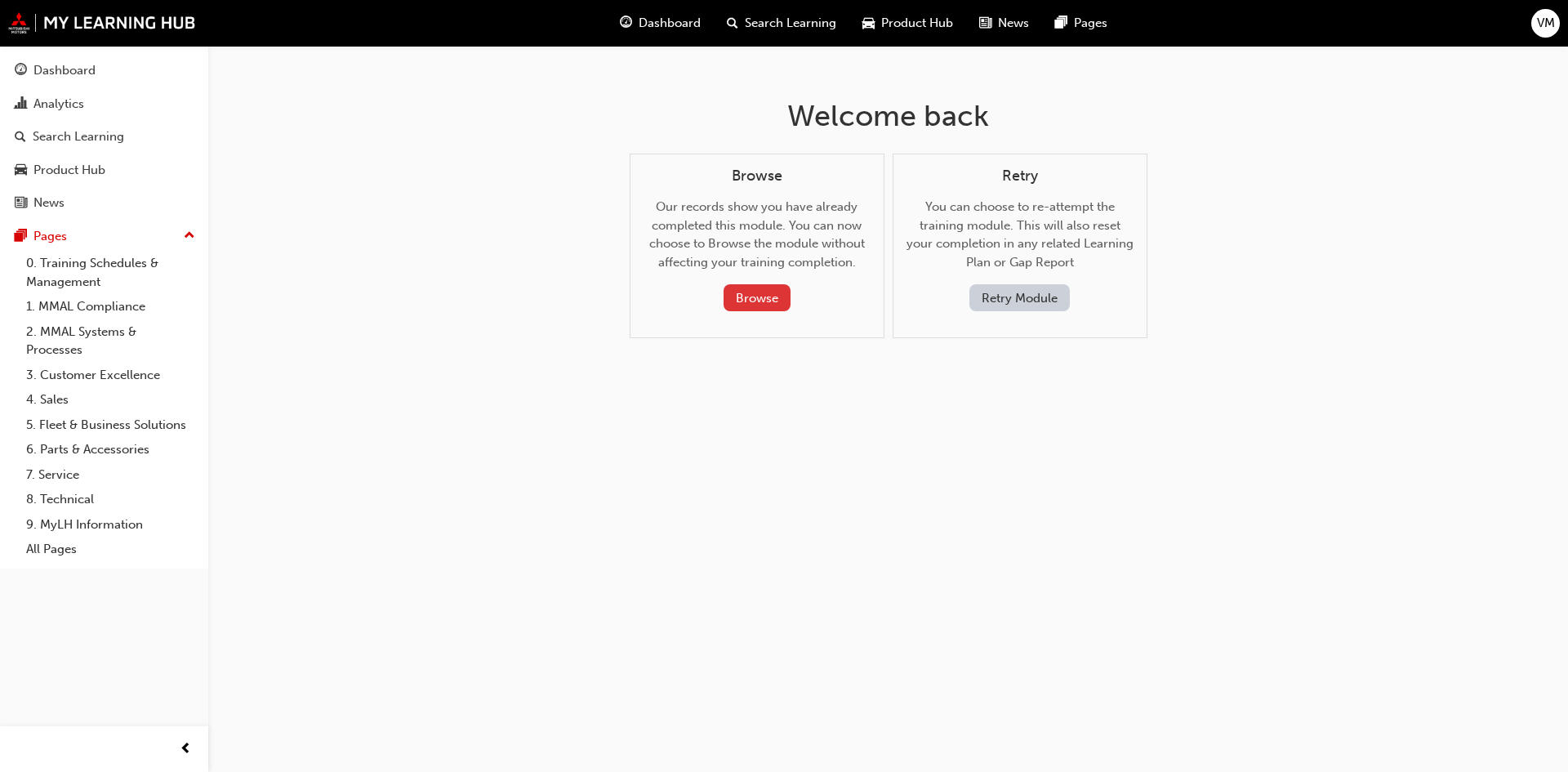
click at [763, 292] on button "Browse" at bounding box center [757, 297] width 67 height 27
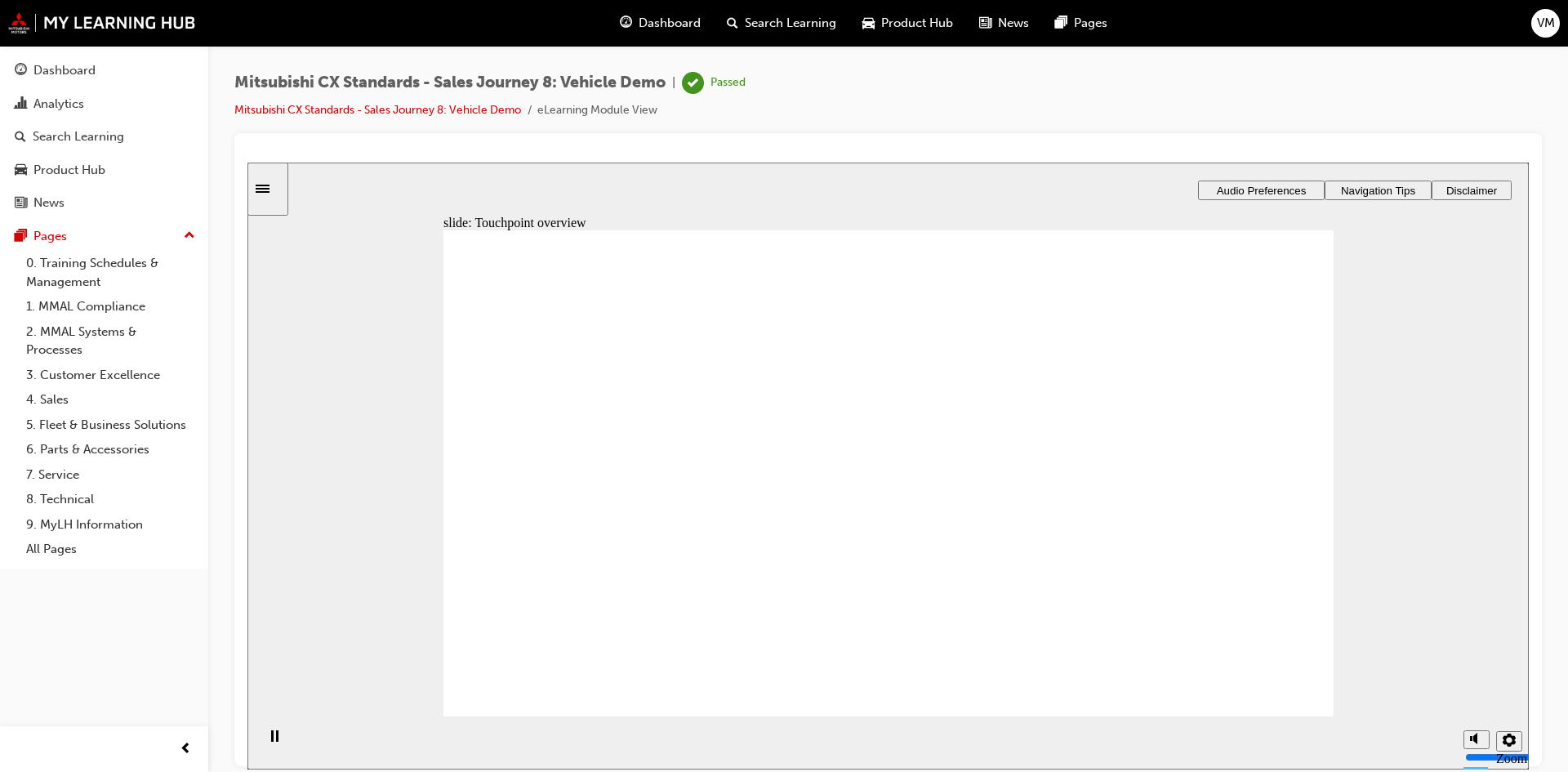
drag, startPoint x: 1233, startPoint y: 682, endPoint x: 1259, endPoint y: 684, distance: 26.1
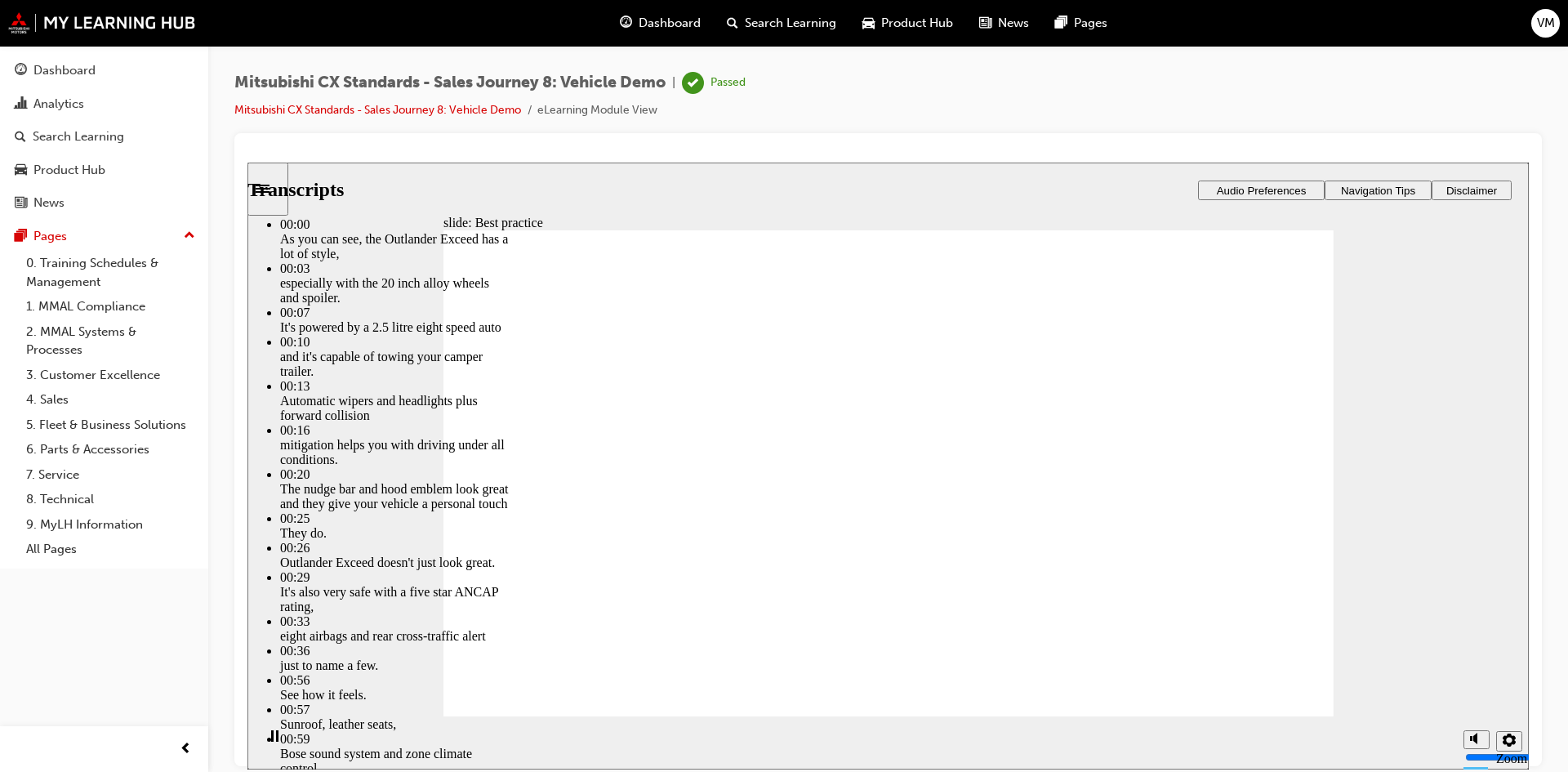
type input "89"
